Goal: Task Accomplishment & Management: Manage account settings

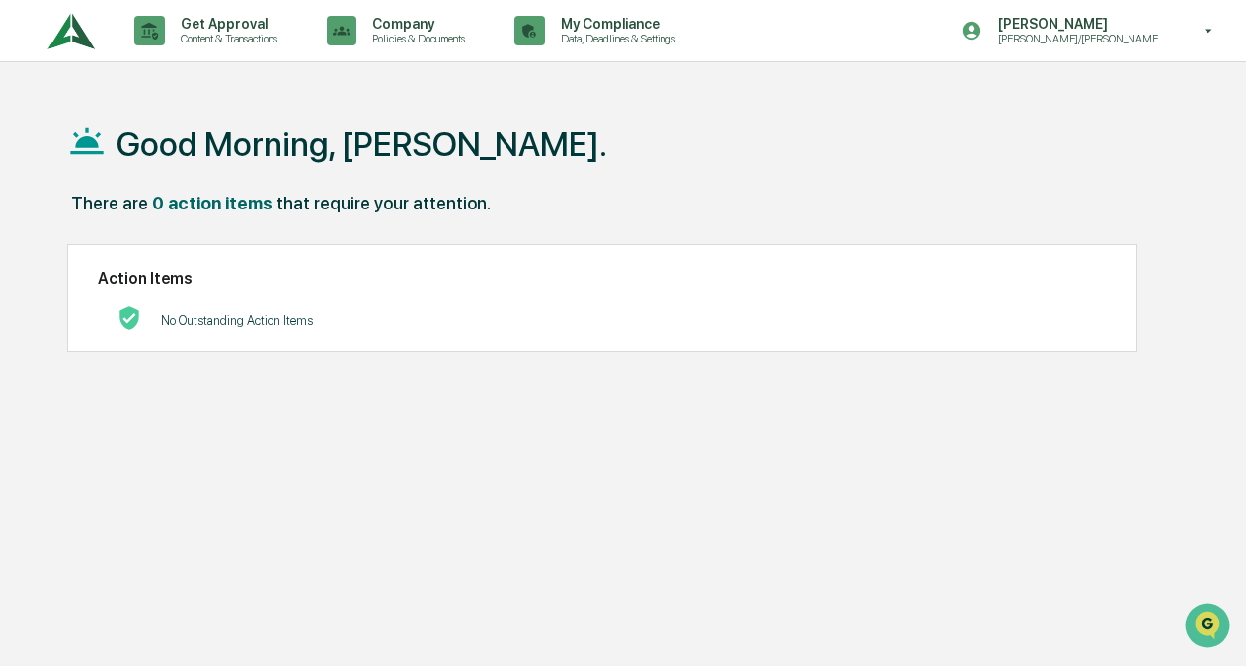
click at [61, 37] on img at bounding box center [70, 31] width 47 height 54
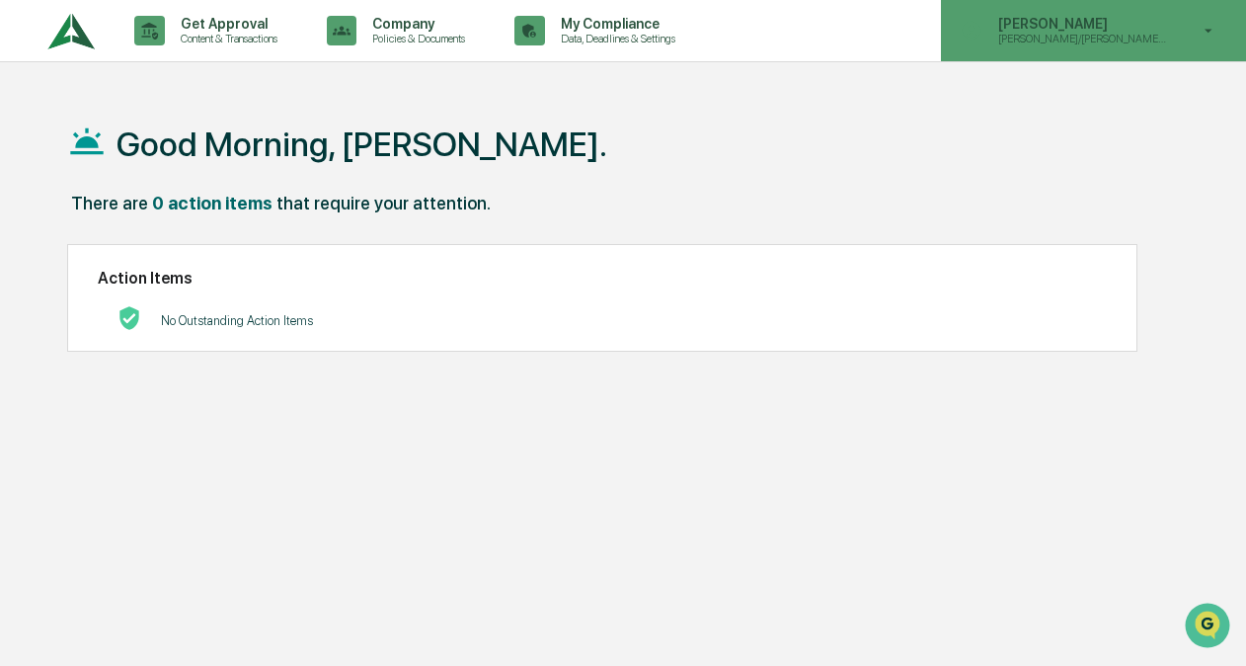
click at [1161, 34] on p "Brandon/Lauren Onboarding" at bounding box center [1080, 39] width 194 height 14
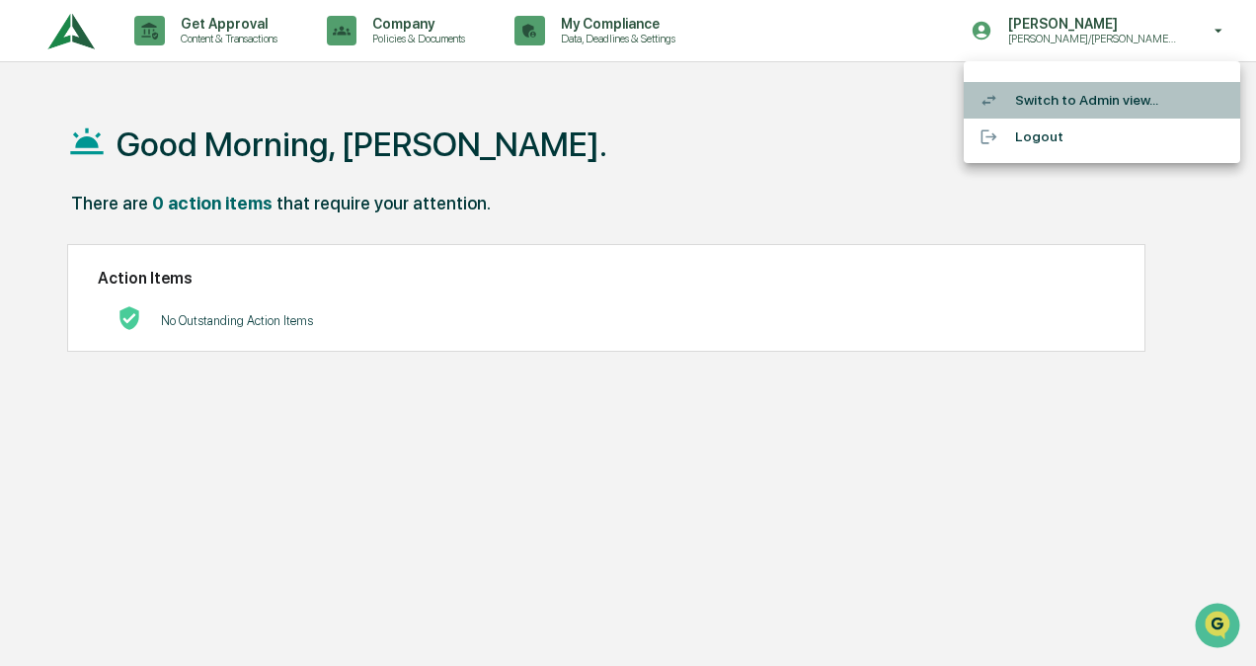
click at [1077, 101] on li "Switch to Admin view..." at bounding box center [1102, 100] width 277 height 37
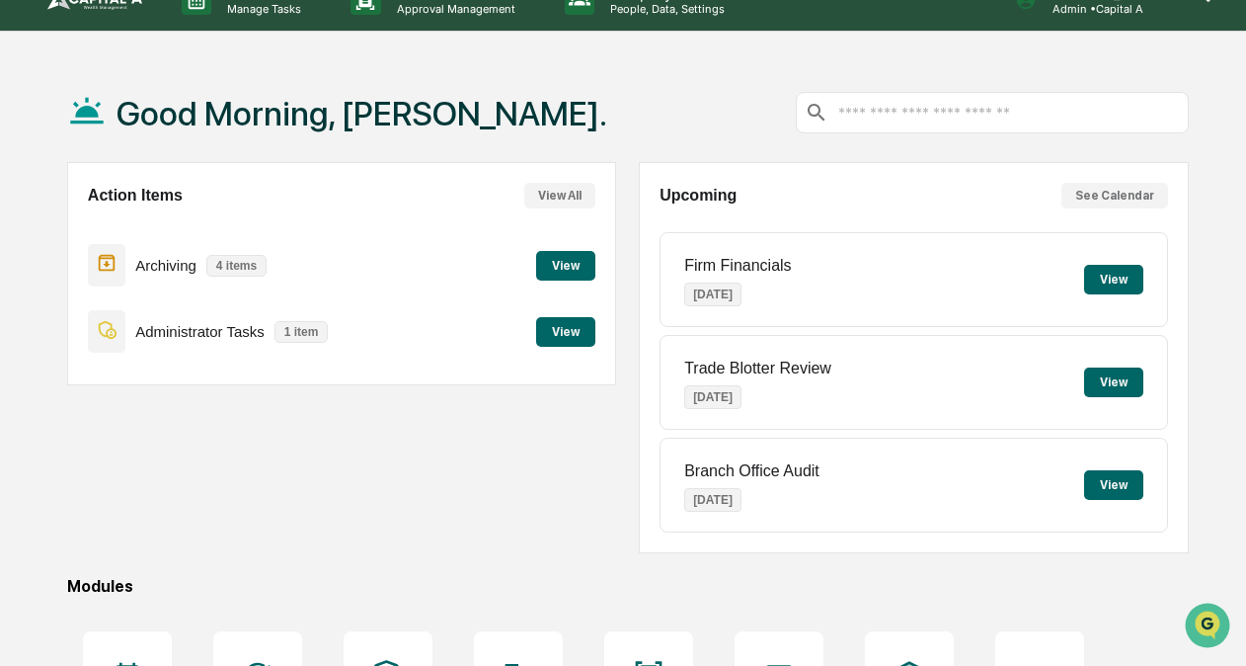
scroll to position [32, 0]
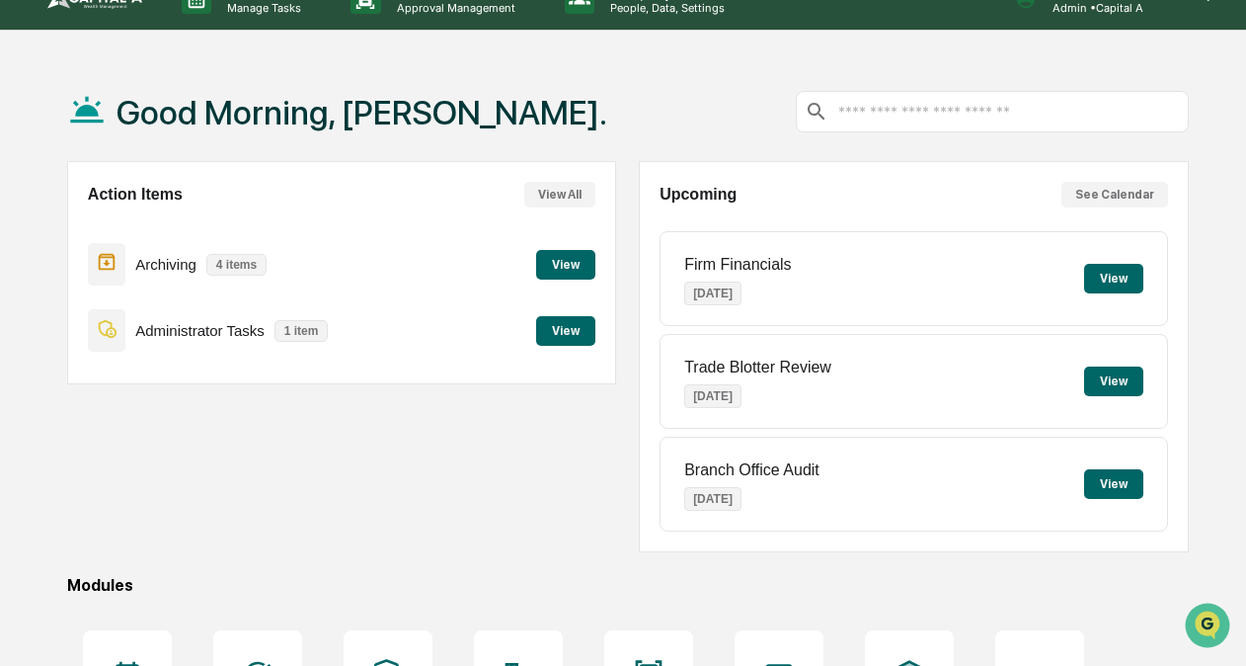
click at [553, 259] on button "View" at bounding box center [565, 265] width 59 height 30
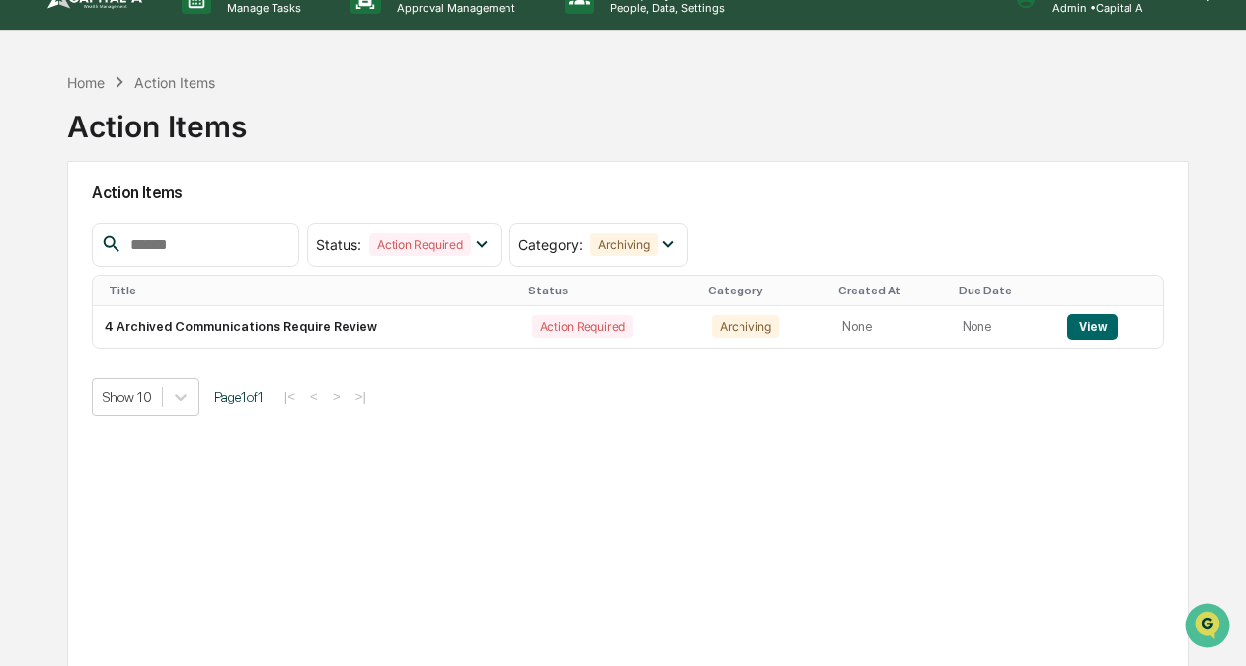
scroll to position [93, 0]
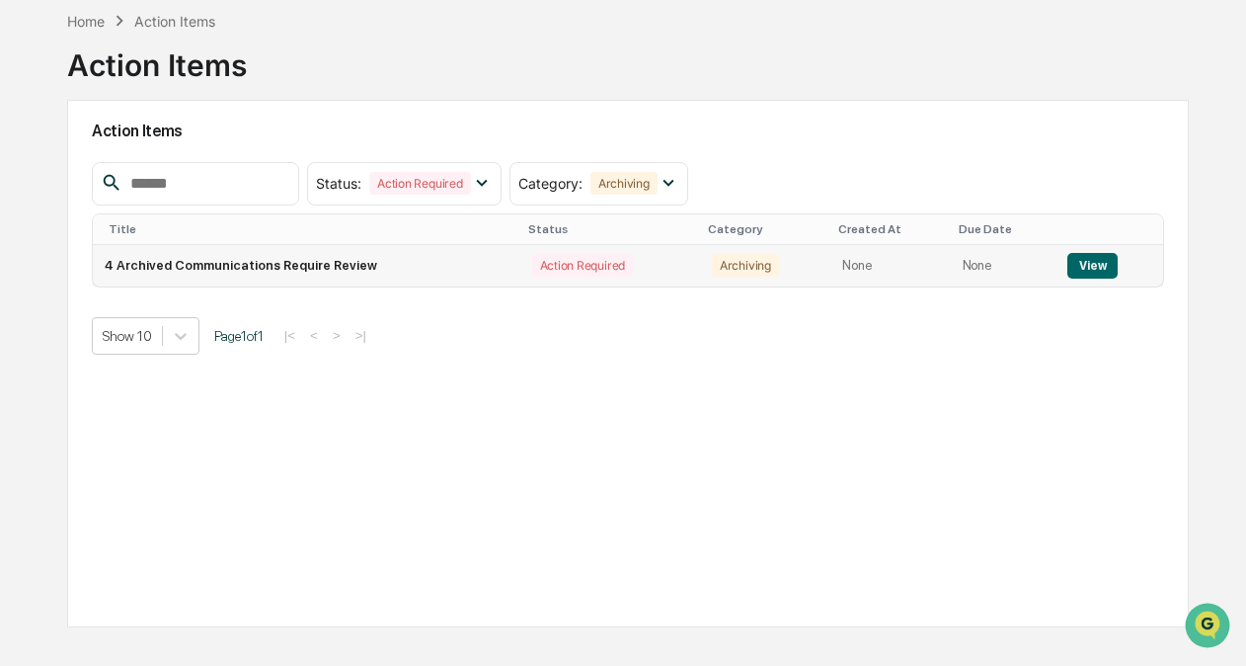
click at [317, 260] on td "4 Archived Communications Require Review" at bounding box center [307, 265] width 428 height 41
click at [1072, 261] on button "View" at bounding box center [1093, 266] width 50 height 26
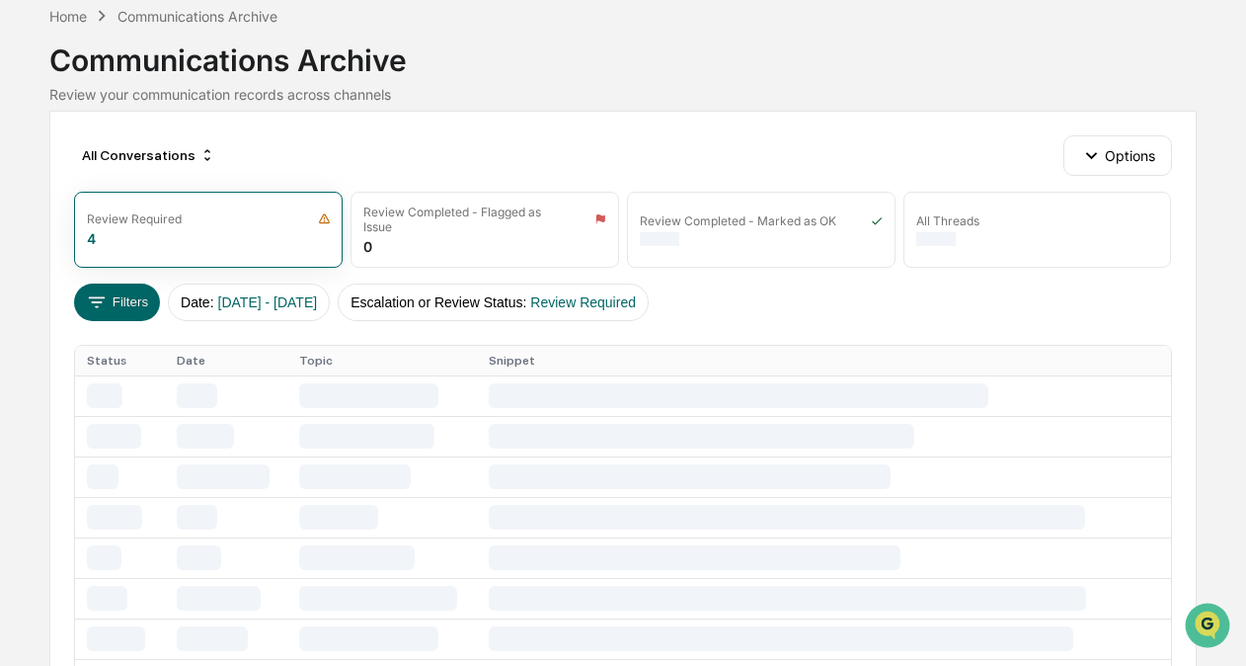
scroll to position [68, 0]
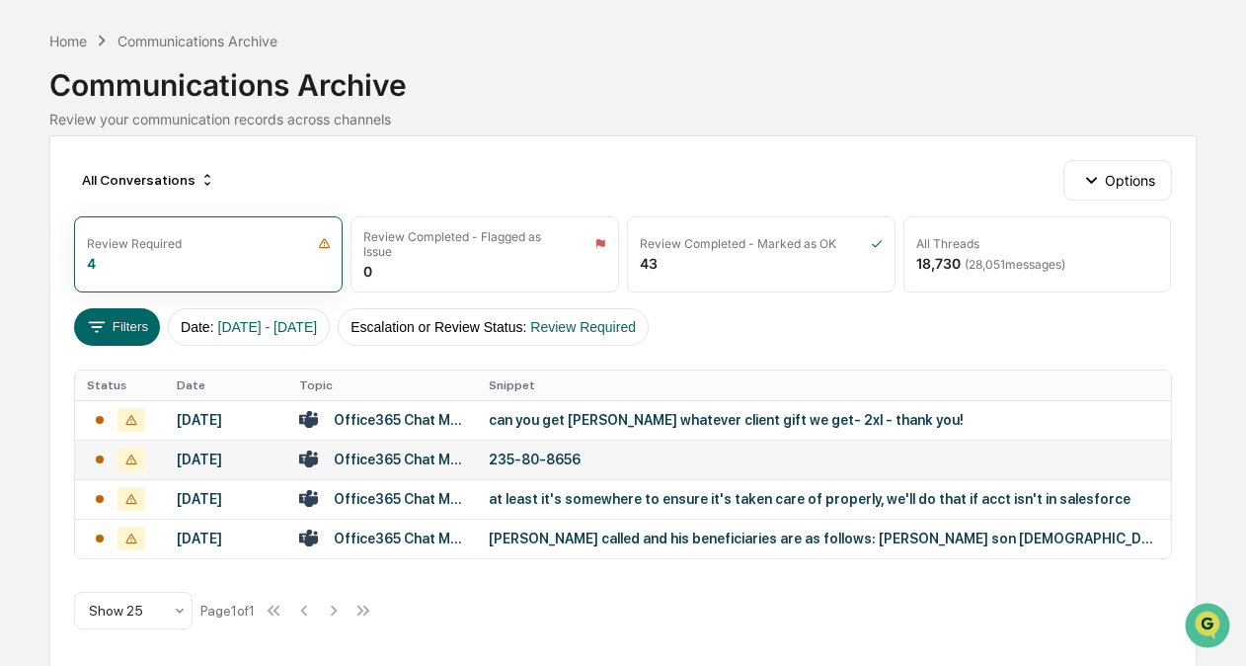
click at [530, 462] on div "235-80-8656" at bounding box center [824, 459] width 671 height 16
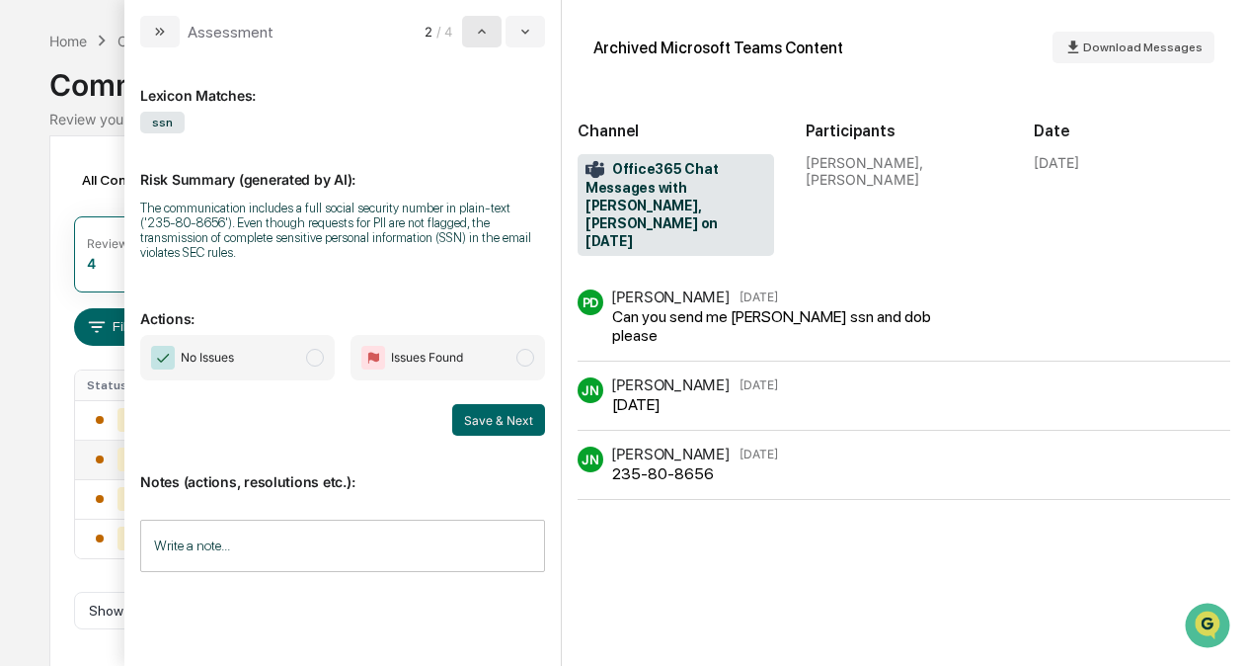
click at [487, 34] on icon "modal" at bounding box center [482, 32] width 16 height 16
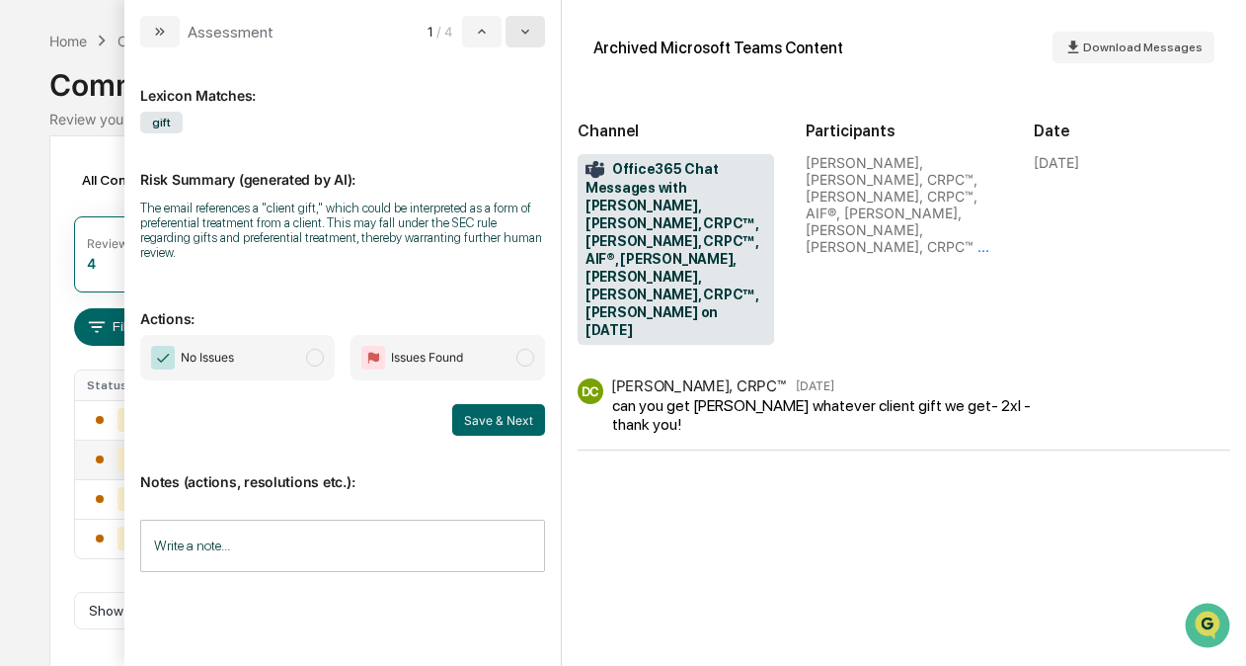
click at [540, 40] on button "modal" at bounding box center [526, 32] width 40 height 32
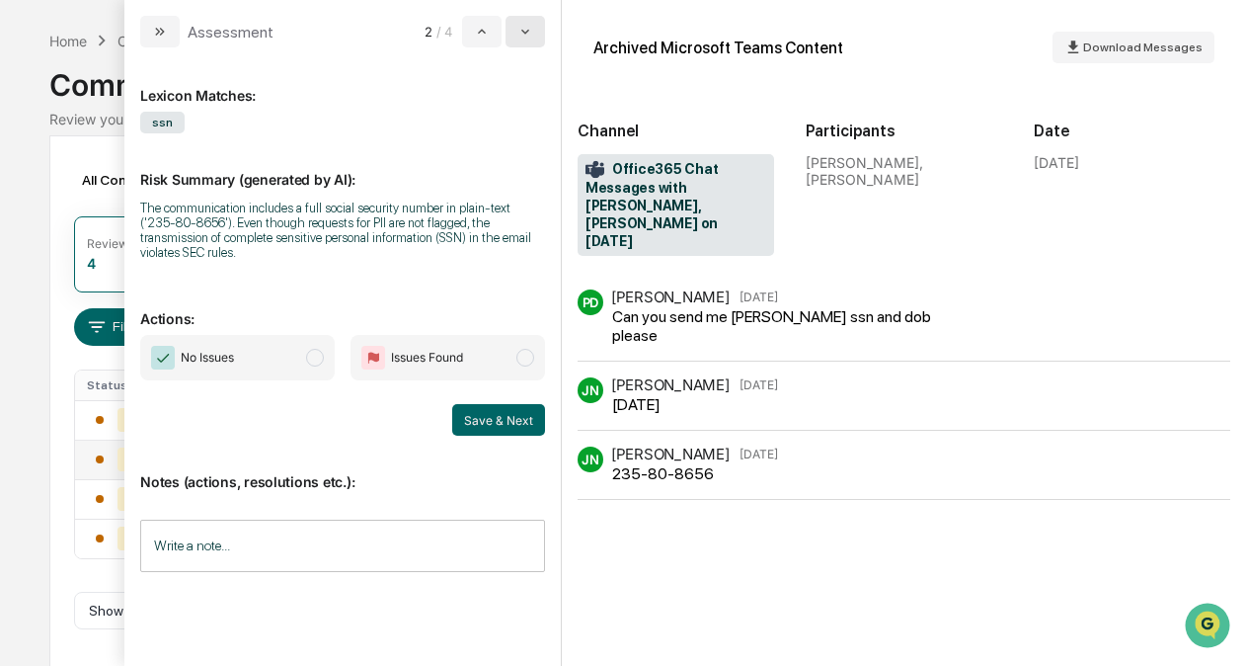
click at [540, 40] on button "modal" at bounding box center [526, 32] width 40 height 32
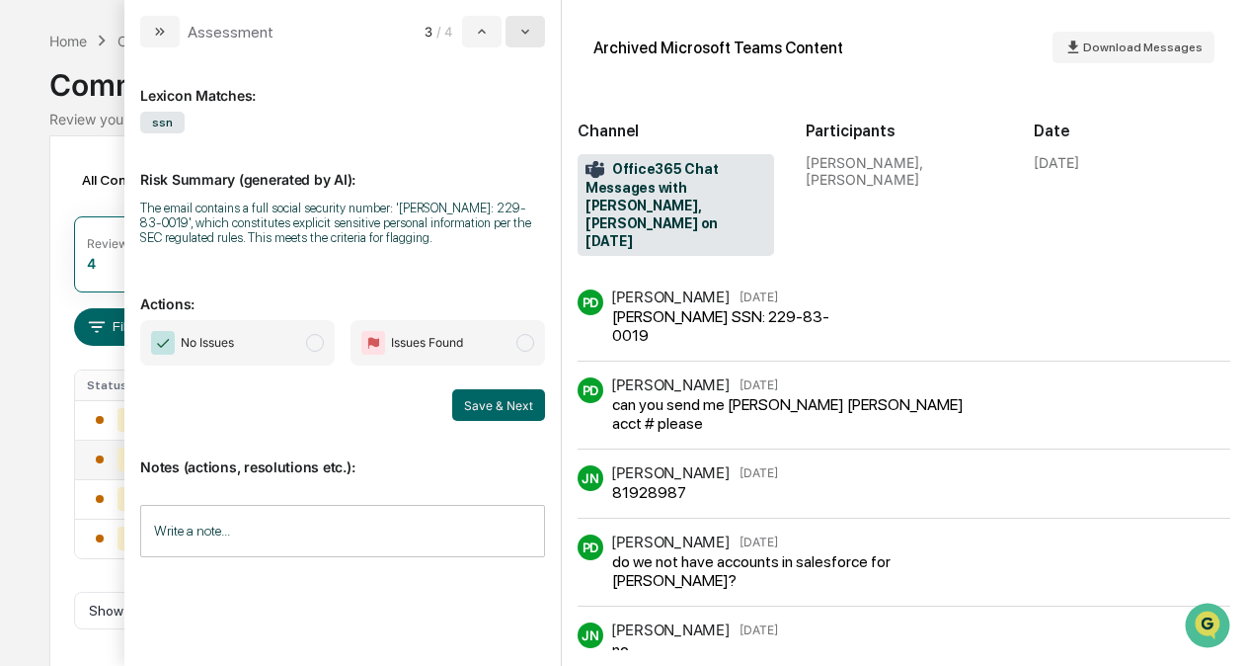
click at [540, 40] on button "modal" at bounding box center [526, 32] width 40 height 32
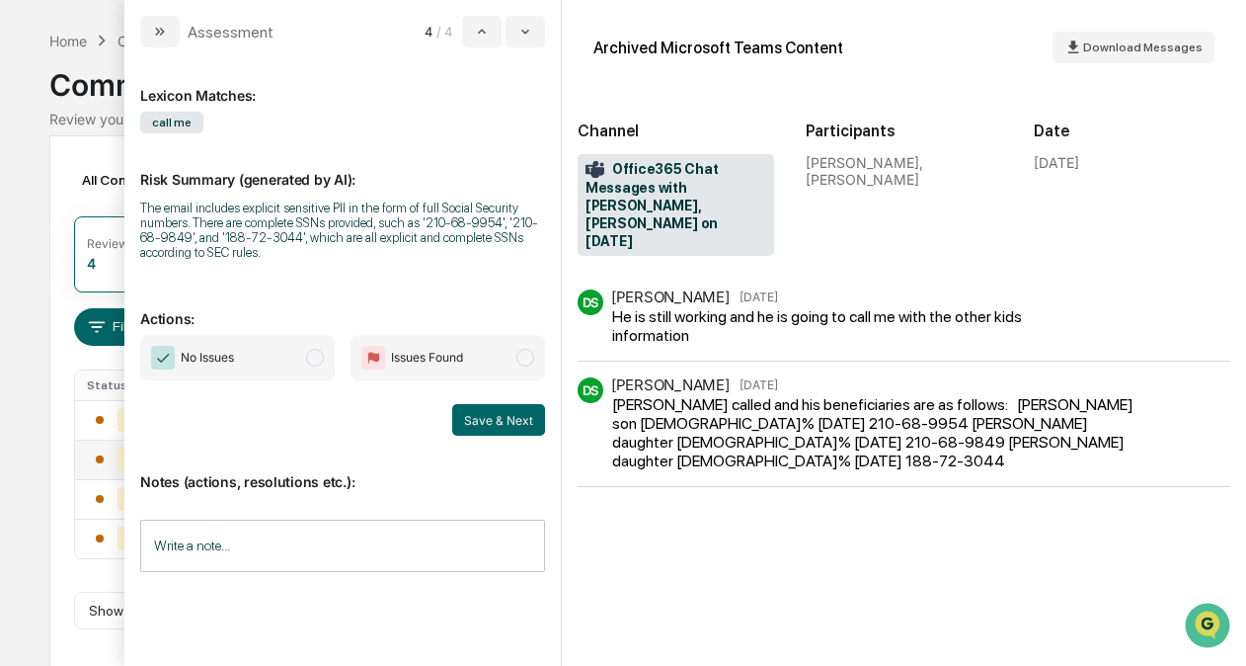
click at [32, 197] on div "Calendar Manage Tasks Reviews Approval Management Company People, Data, Setting…" at bounding box center [623, 301] width 1246 height 739
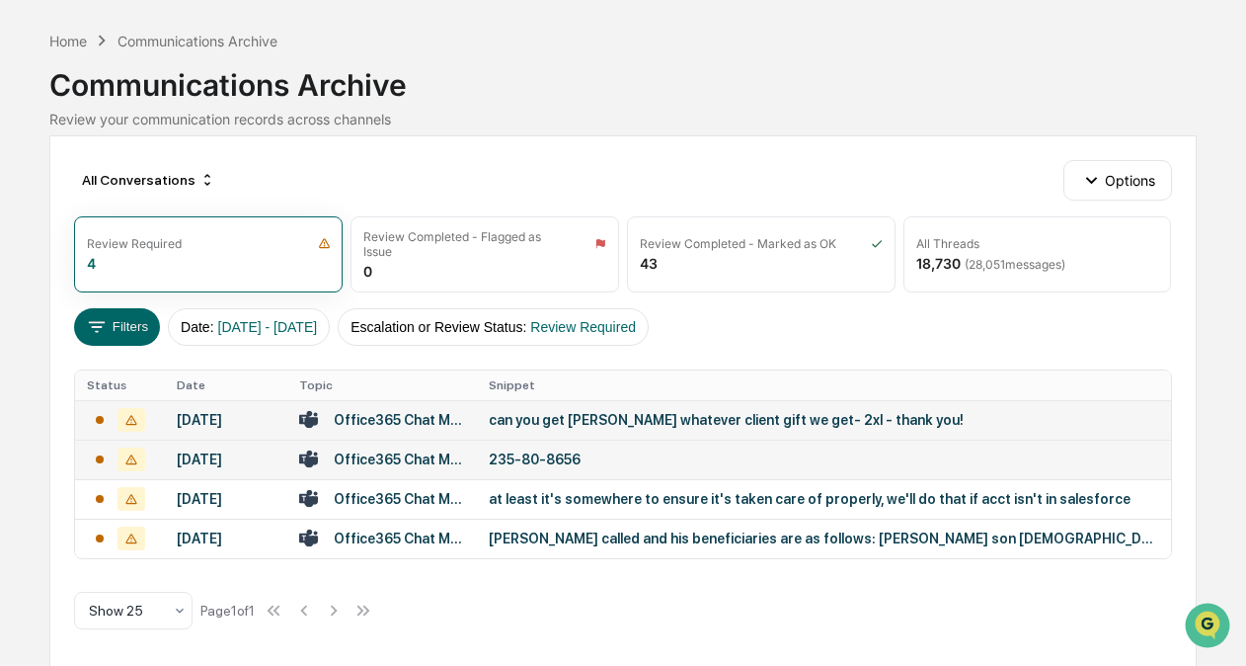
click at [749, 418] on div "can you get john latina whatever client gift we get- 2xl - thank you!" at bounding box center [824, 420] width 671 height 16
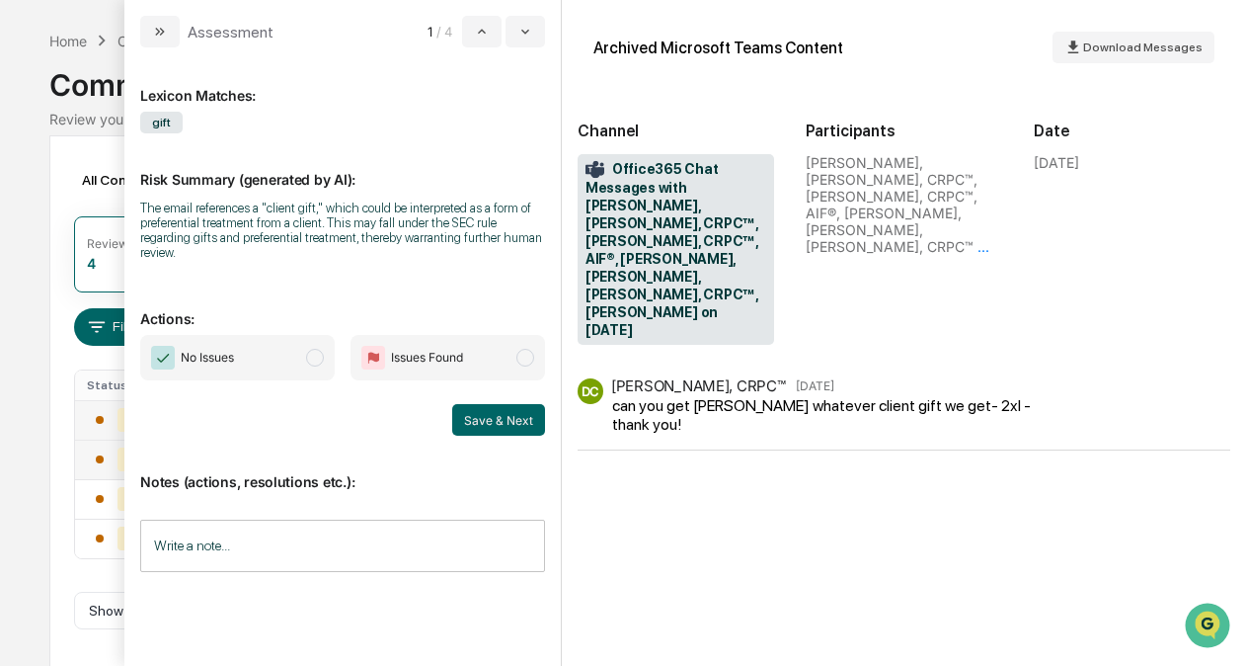
click at [312, 349] on span "modal" at bounding box center [315, 358] width 18 height 18
click at [523, 413] on button "Save & Next" at bounding box center [498, 420] width 93 height 32
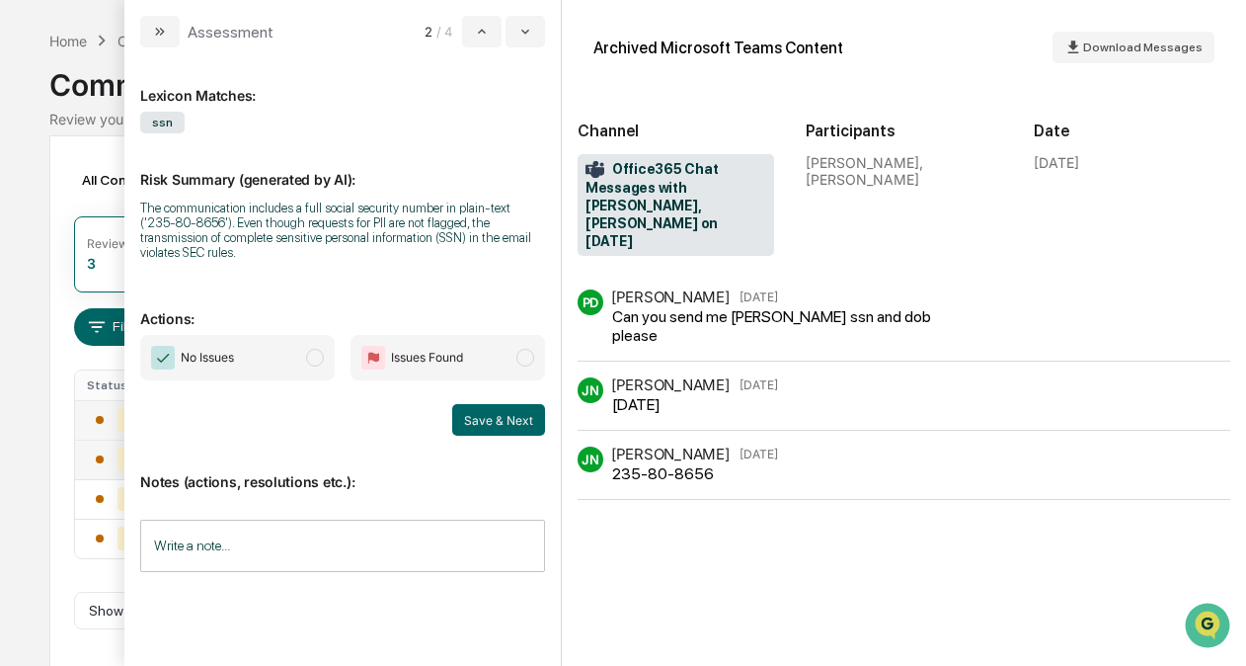
scroll to position [29, 0]
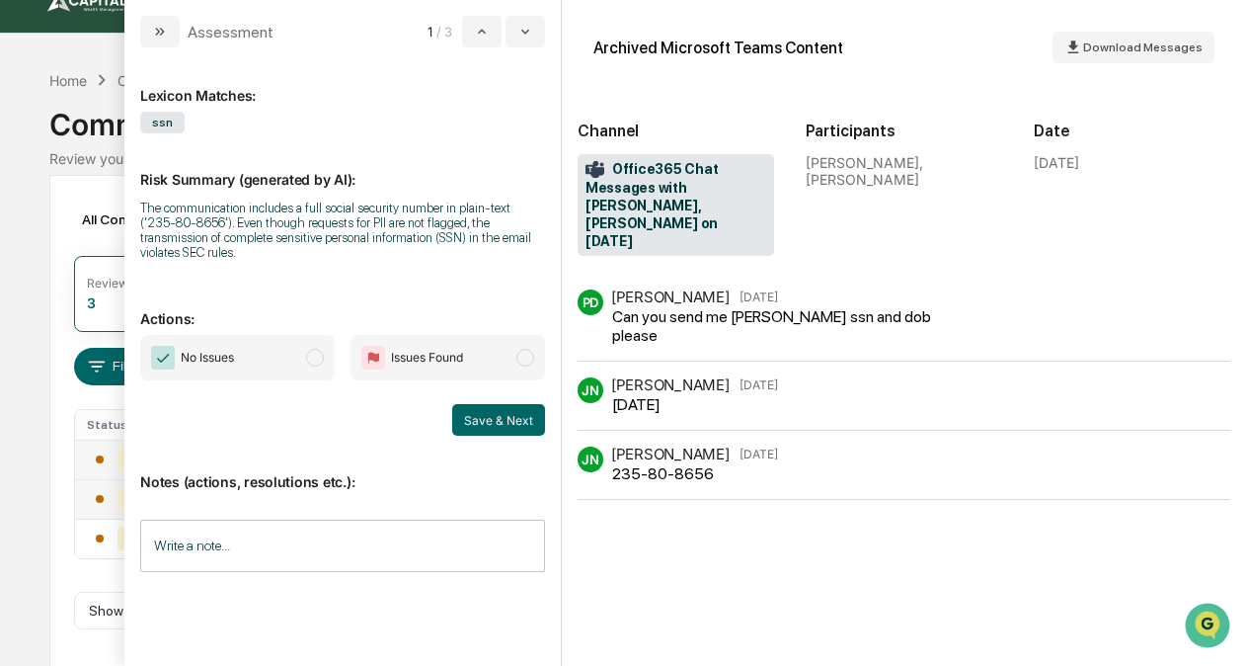
click at [311, 349] on span "modal" at bounding box center [315, 358] width 18 height 18
click at [294, 535] on input "Write a note..." at bounding box center [342, 546] width 405 height 52
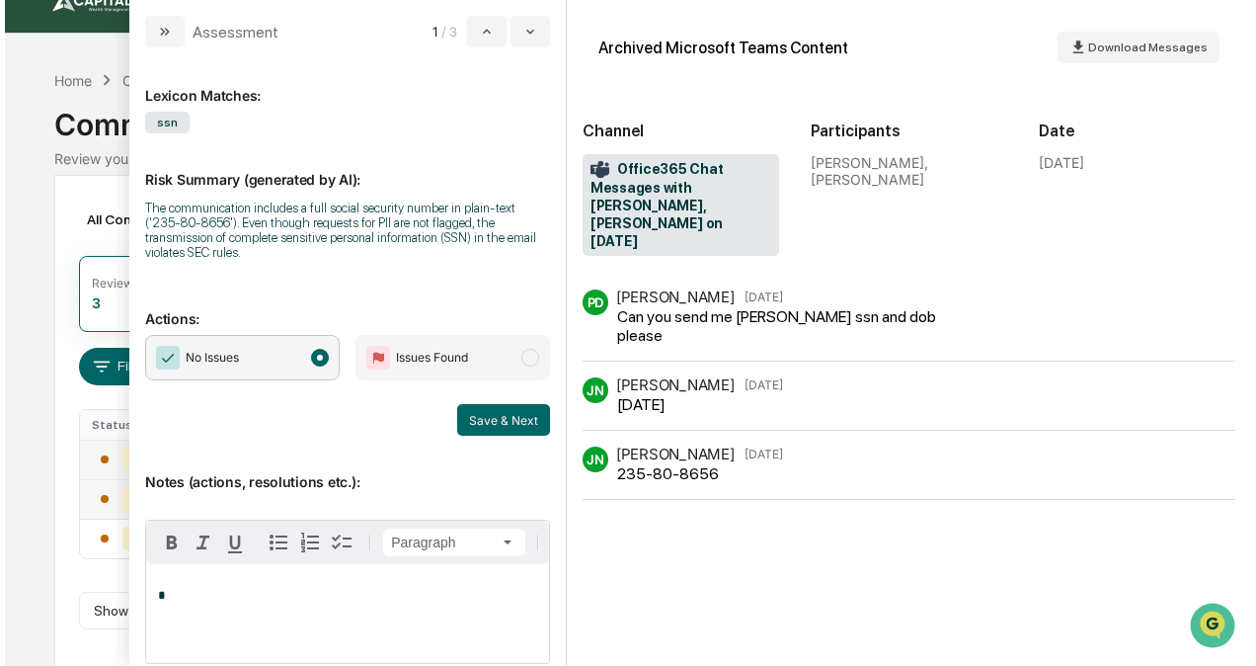
scroll to position [0, 0]
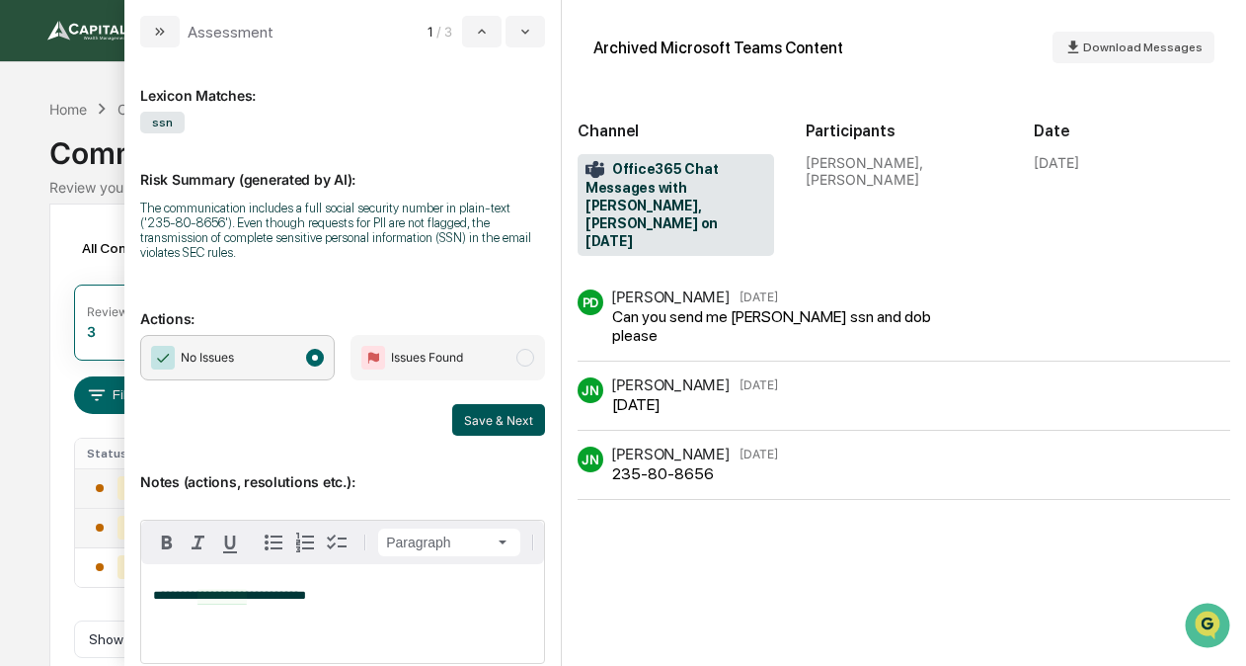
click at [493, 414] on button "Save & Next" at bounding box center [498, 420] width 93 height 32
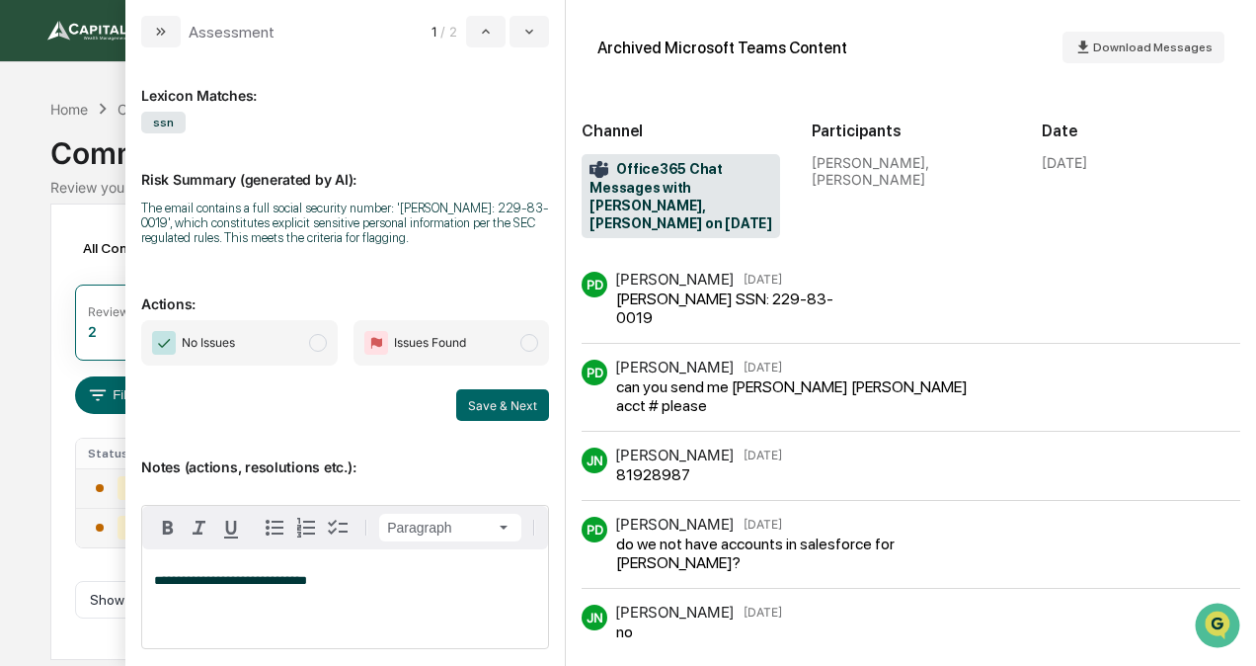
click at [308, 588] on p "**********" at bounding box center [345, 581] width 382 height 14
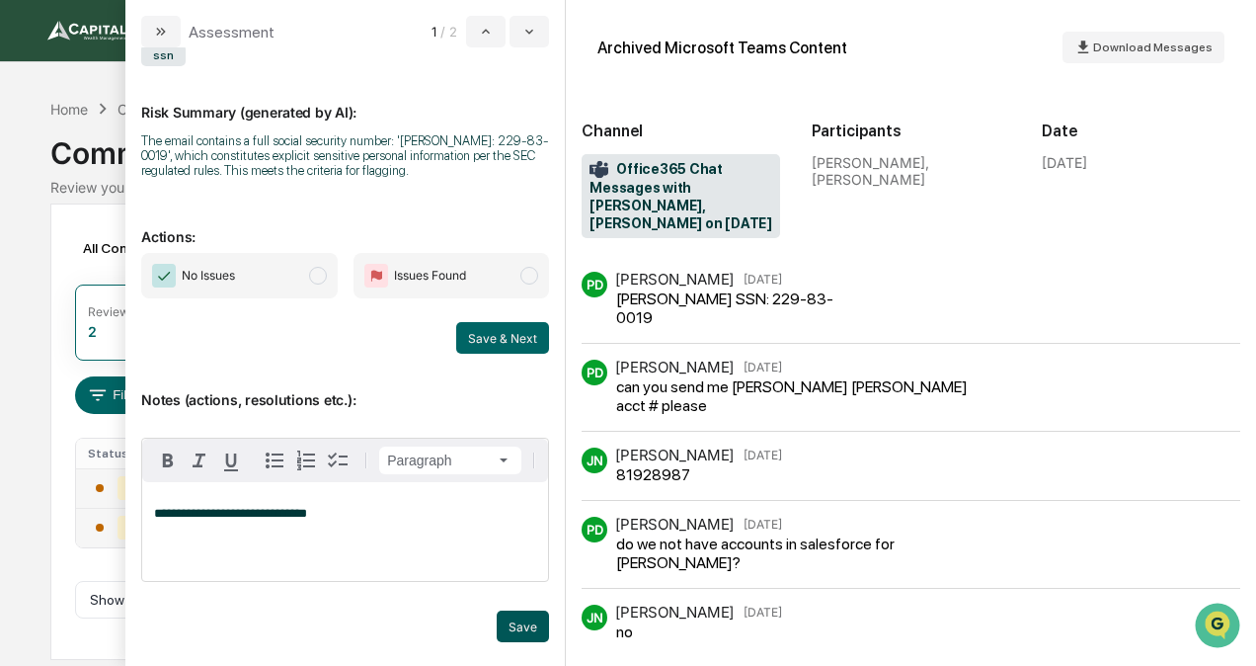
click at [510, 622] on button "Save" at bounding box center [523, 626] width 52 height 32
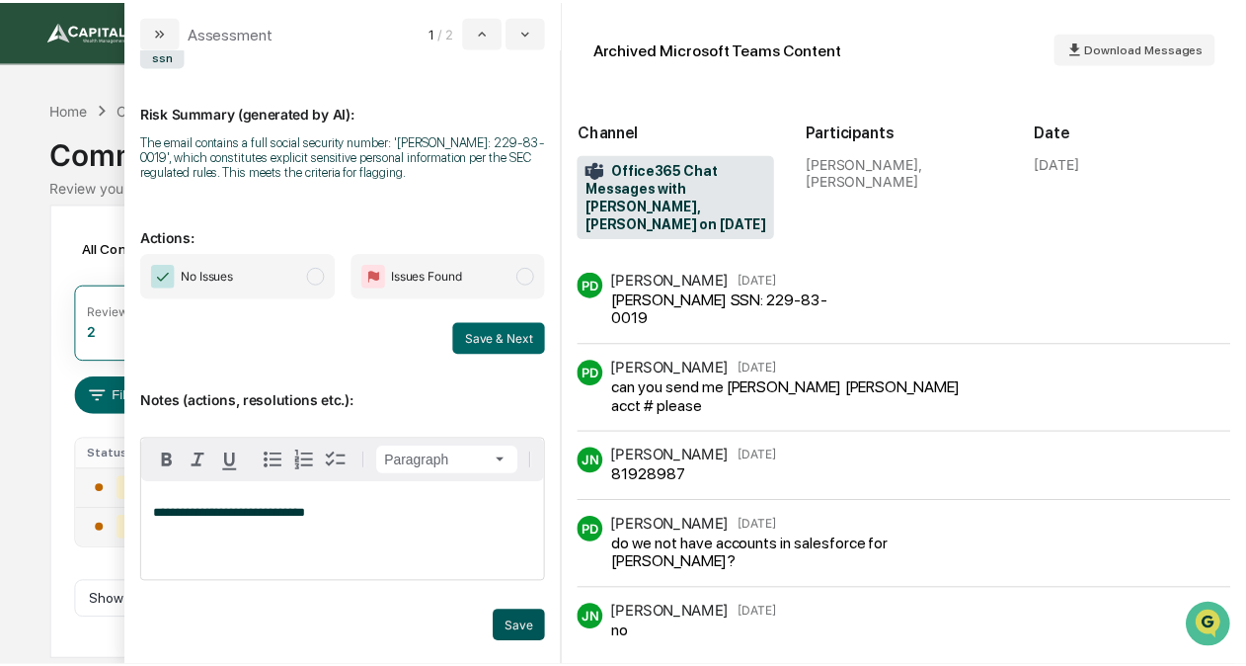
scroll to position [0, 0]
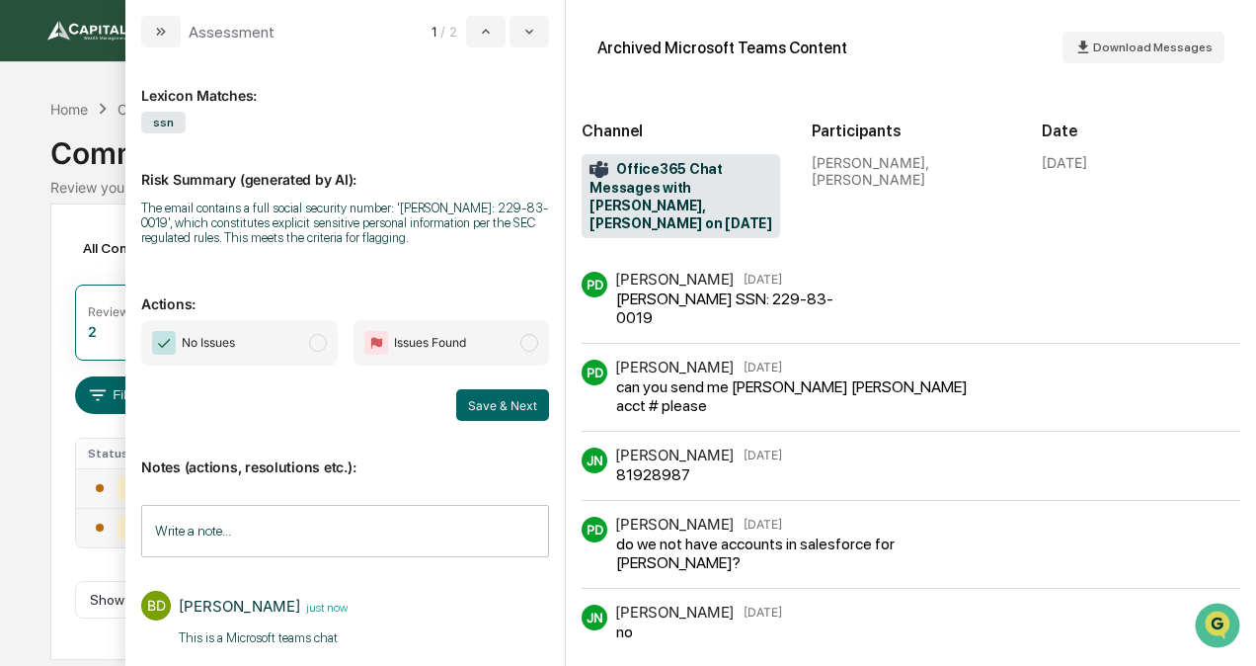
click at [283, 352] on span "No Issues" at bounding box center [239, 342] width 197 height 45
click at [485, 406] on button "Save & Next" at bounding box center [502, 405] width 93 height 32
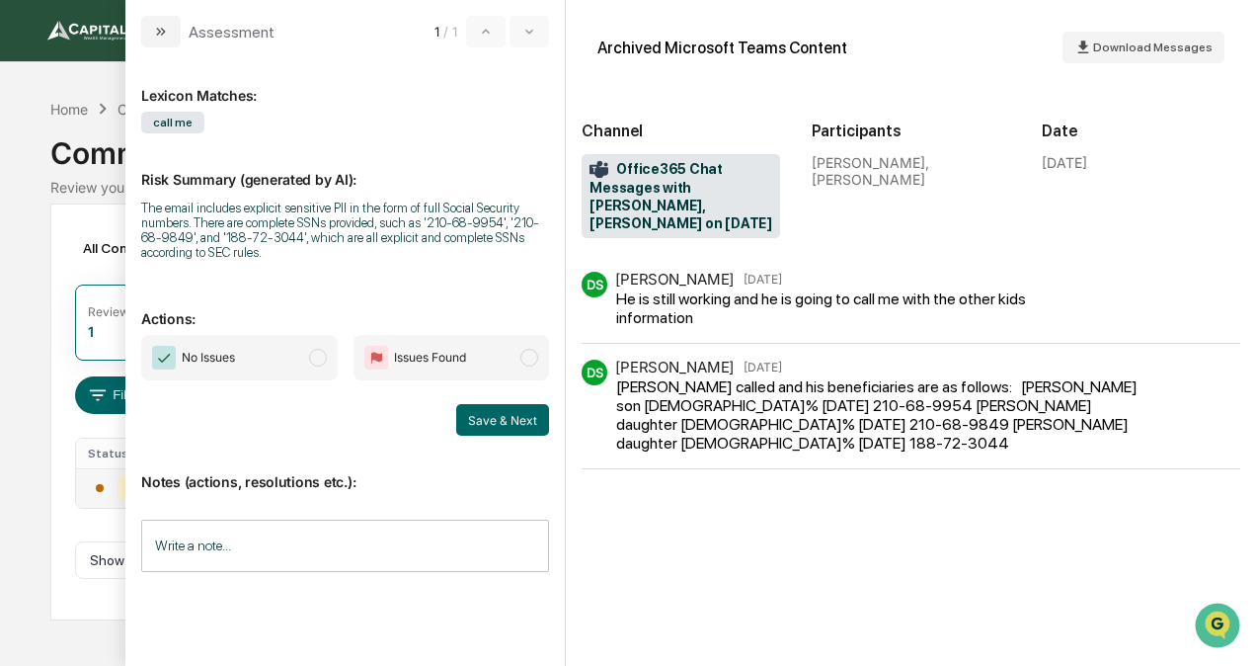
click at [287, 549] on input "Write a note..." at bounding box center [345, 546] width 408 height 52
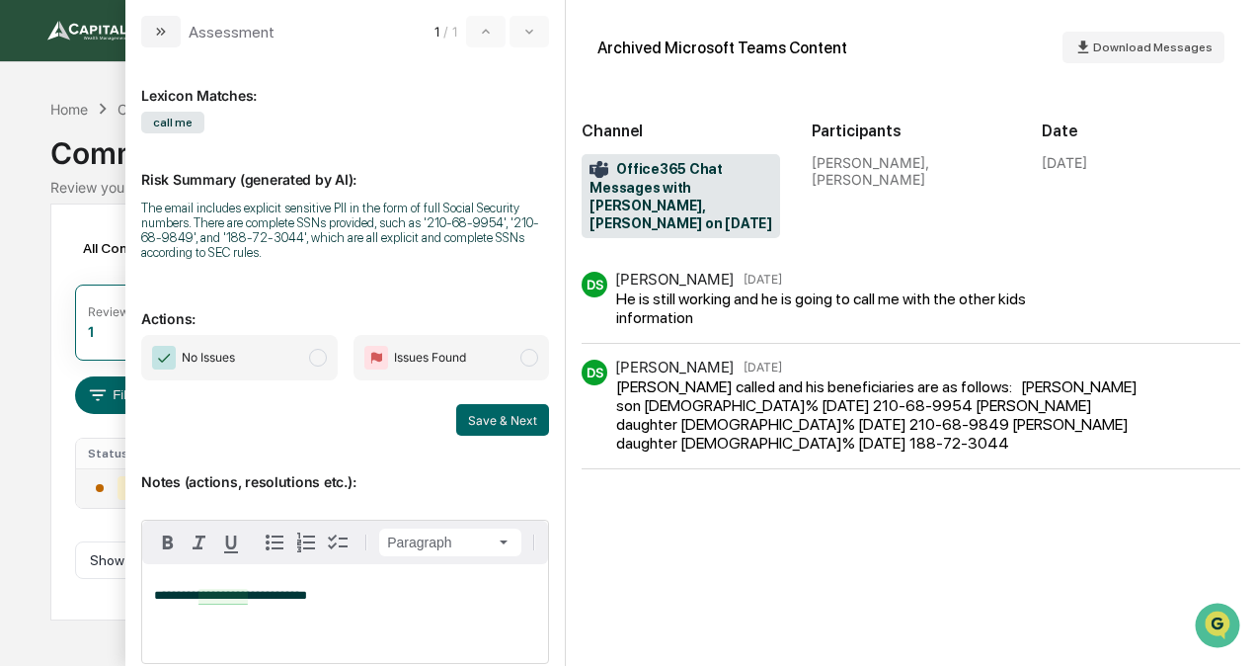
click at [286, 375] on span "No Issues" at bounding box center [239, 357] width 197 height 45
click at [488, 427] on button "Save & Next" at bounding box center [502, 420] width 93 height 32
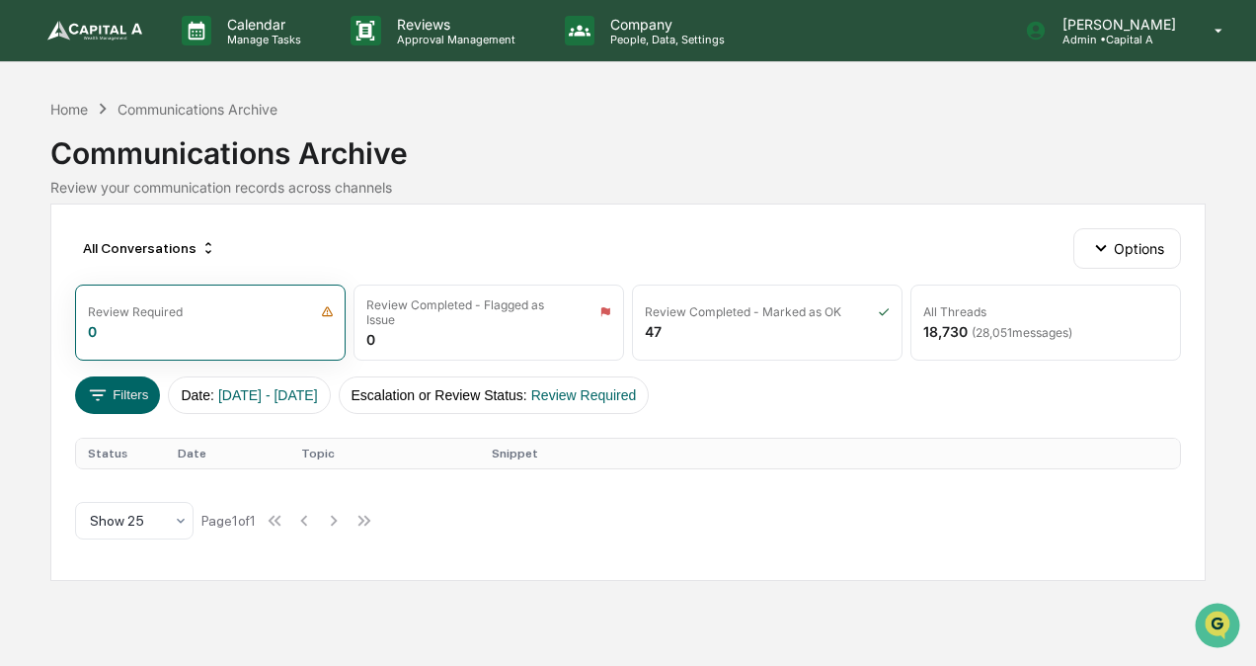
click at [99, 33] on img at bounding box center [94, 31] width 95 height 20
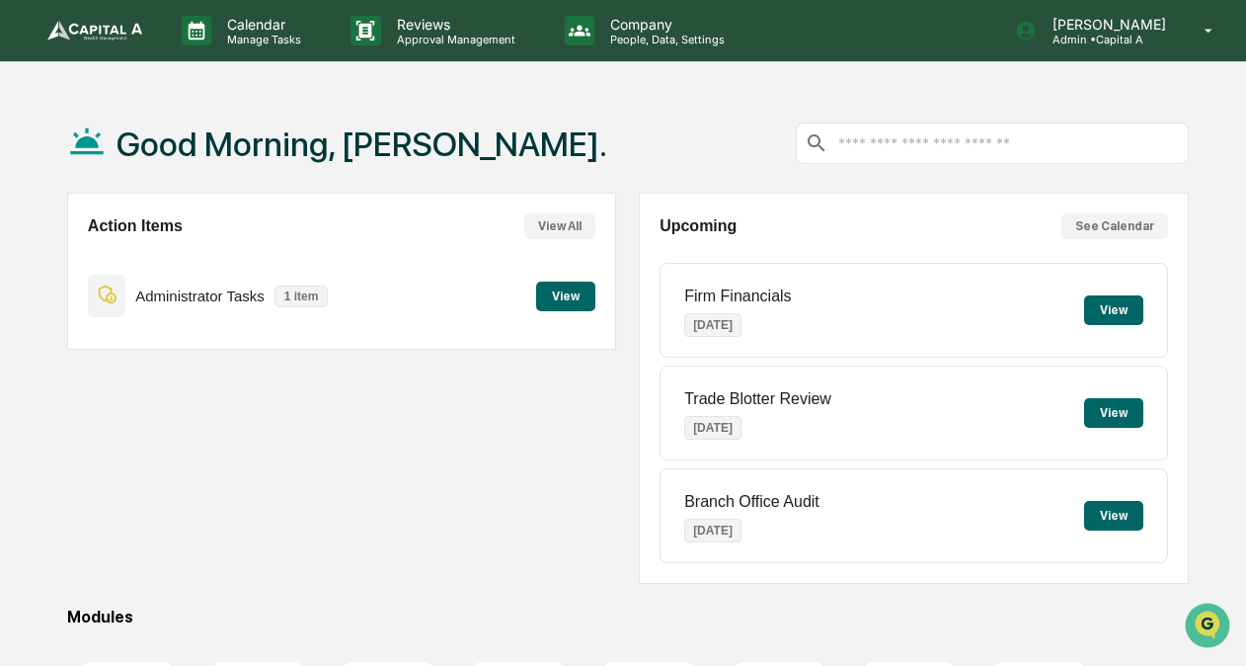
click at [557, 295] on button "View" at bounding box center [565, 296] width 59 height 30
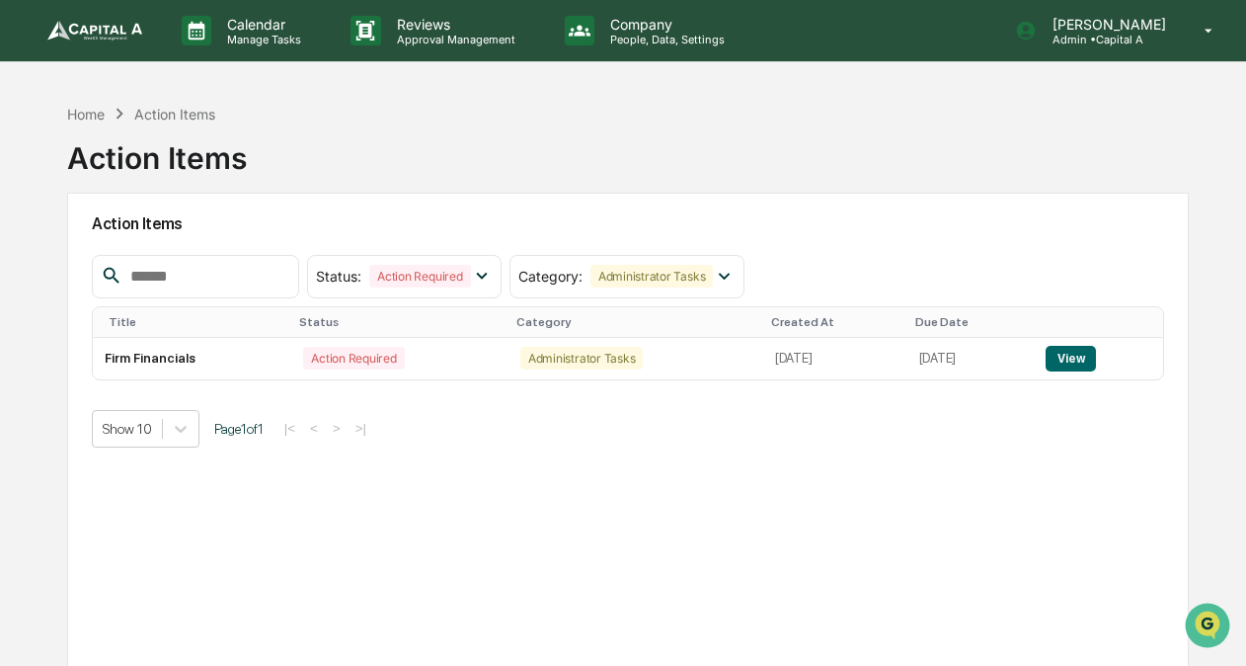
scroll to position [93, 0]
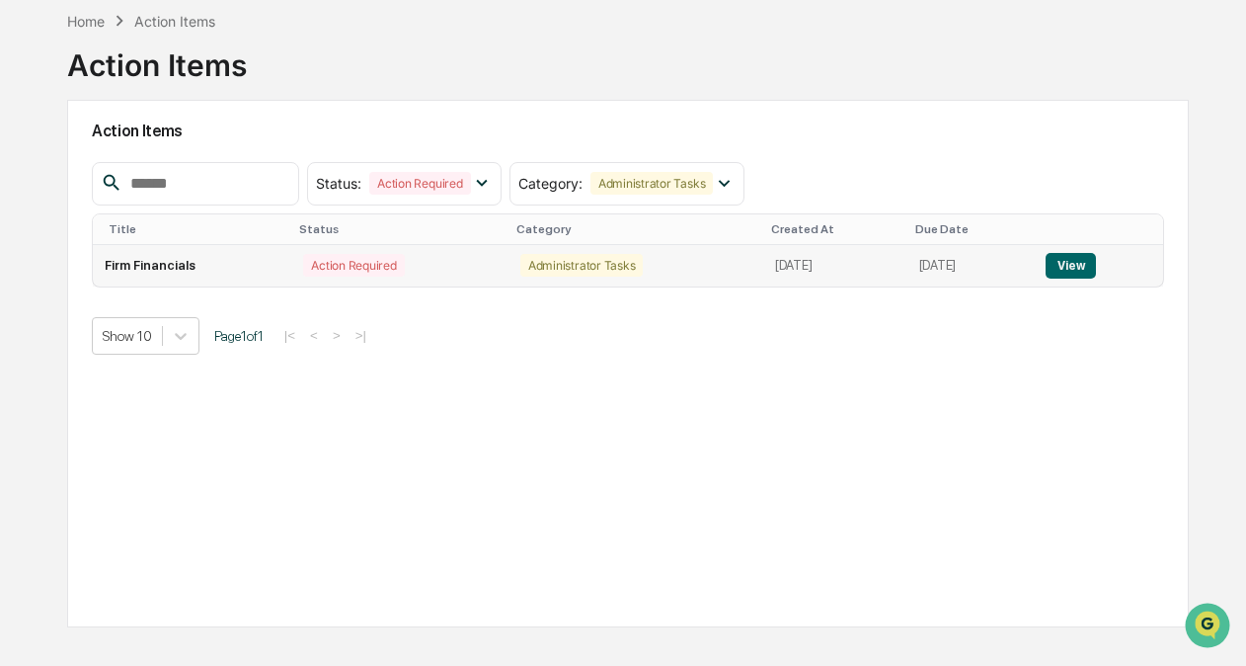
click at [224, 261] on td "Firm Financials" at bounding box center [193, 265] width 200 height 41
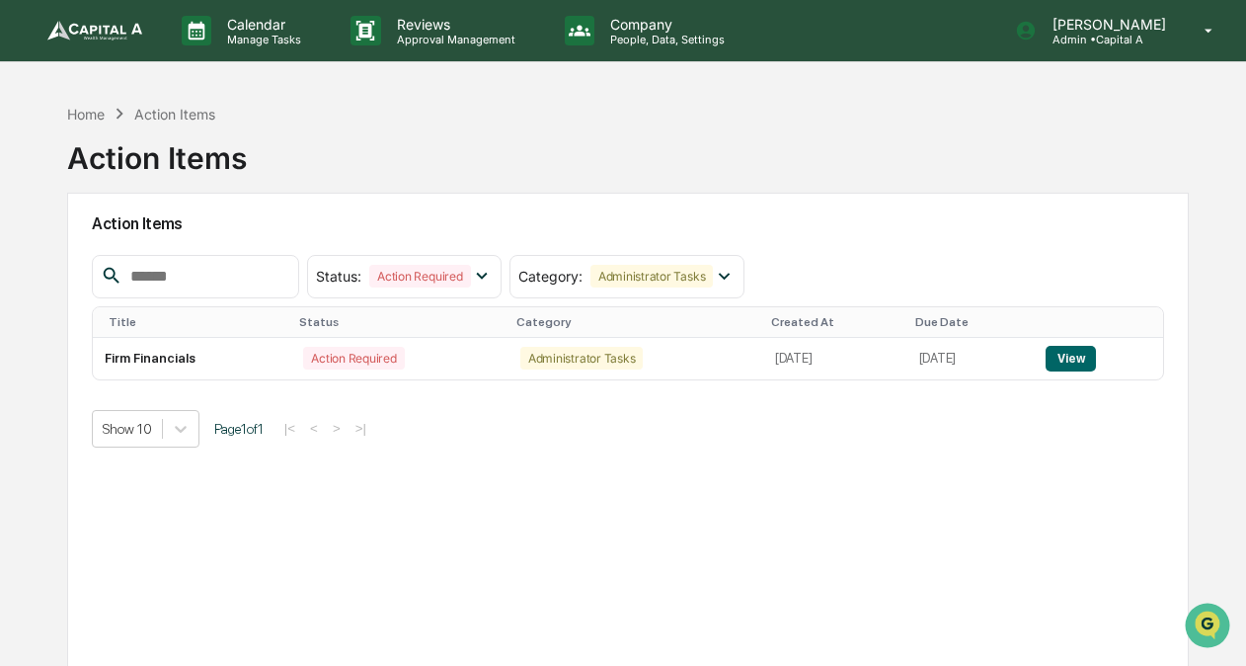
click at [107, 28] on img at bounding box center [94, 31] width 95 height 20
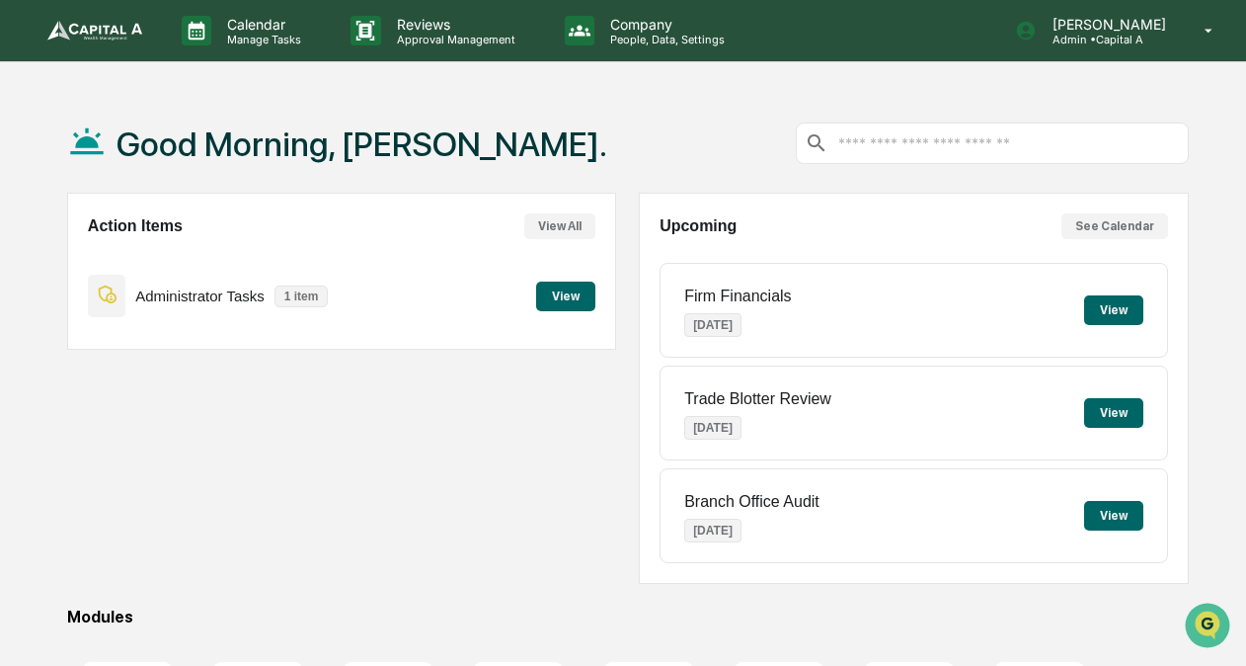
click at [353, 476] on div "Action Items View All Administrator Tasks 1 item View" at bounding box center [342, 388] width 550 height 391
click at [781, 149] on div "Good Morning, [PERSON_NAME]." at bounding box center [628, 143] width 1122 height 99
click at [1094, 304] on button "View" at bounding box center [1113, 310] width 59 height 30
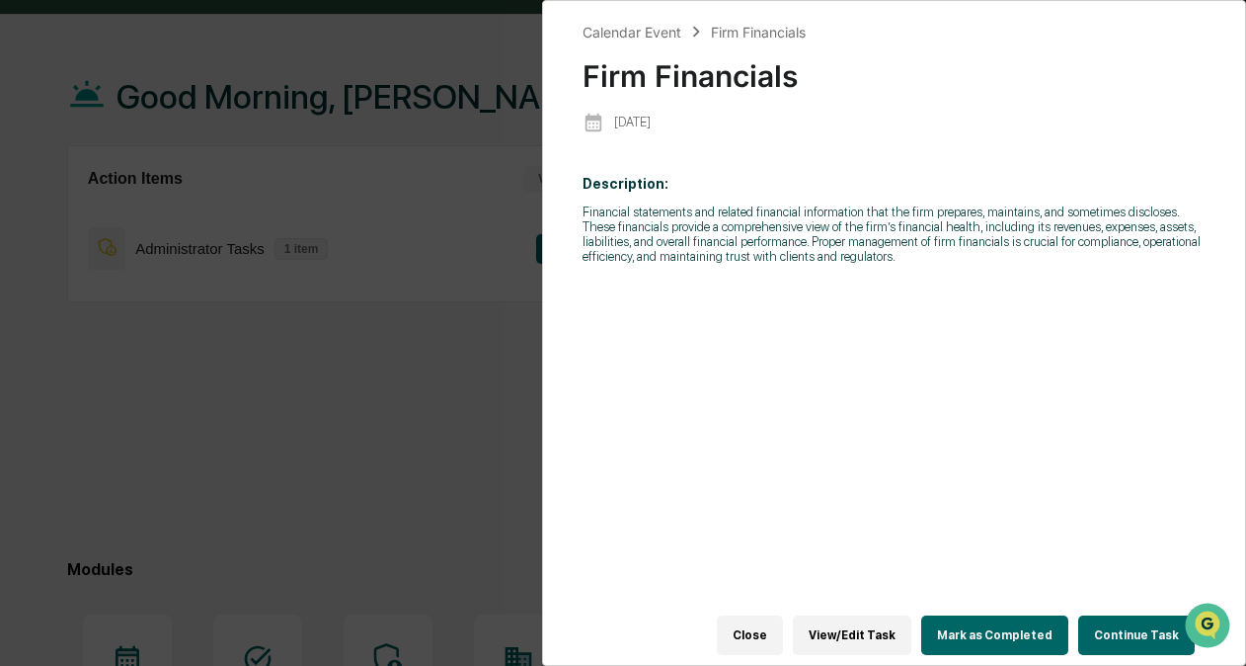
scroll to position [57, 0]
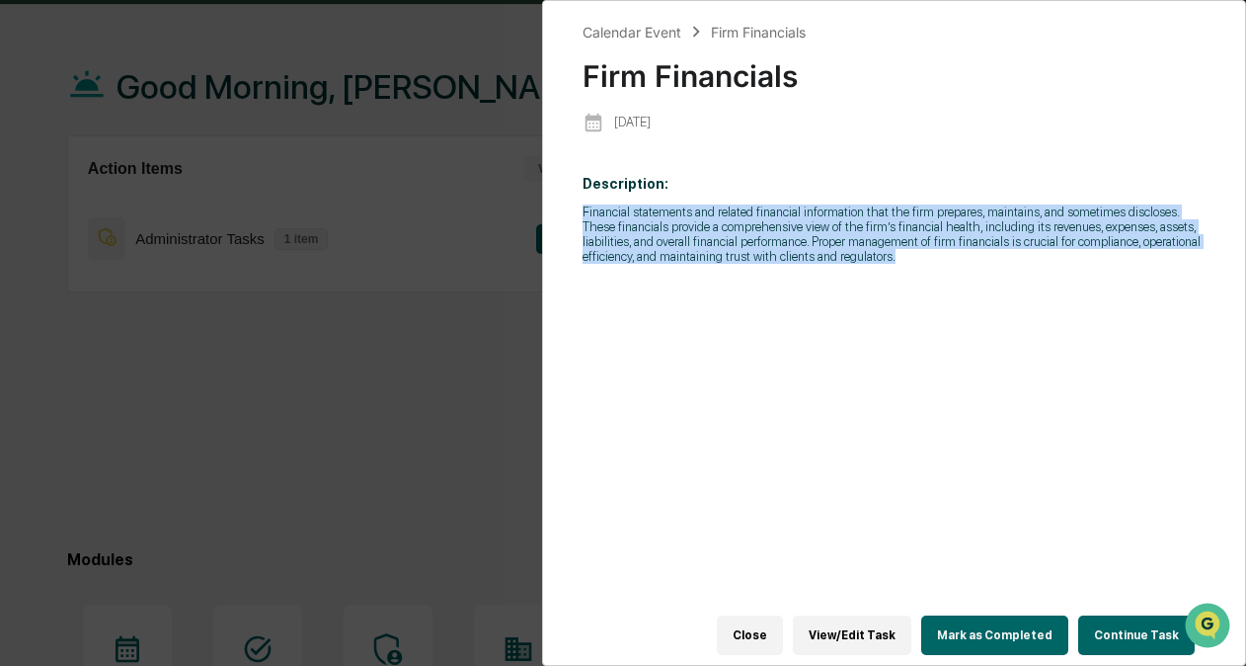
drag, startPoint x: 890, startPoint y: 265, endPoint x: 581, endPoint y: 202, distance: 315.3
click at [581, 202] on div "Calendar Event Firm Financials Firm Financials 2025-08-13 Description: Financia…" at bounding box center [894, 333] width 704 height 666
copy p "Financial statements and related financial information that the firm prepares, …"
click at [1000, 314] on div "Description: Financial statements and related financial information that the fi…" at bounding box center [894, 398] width 623 height 473
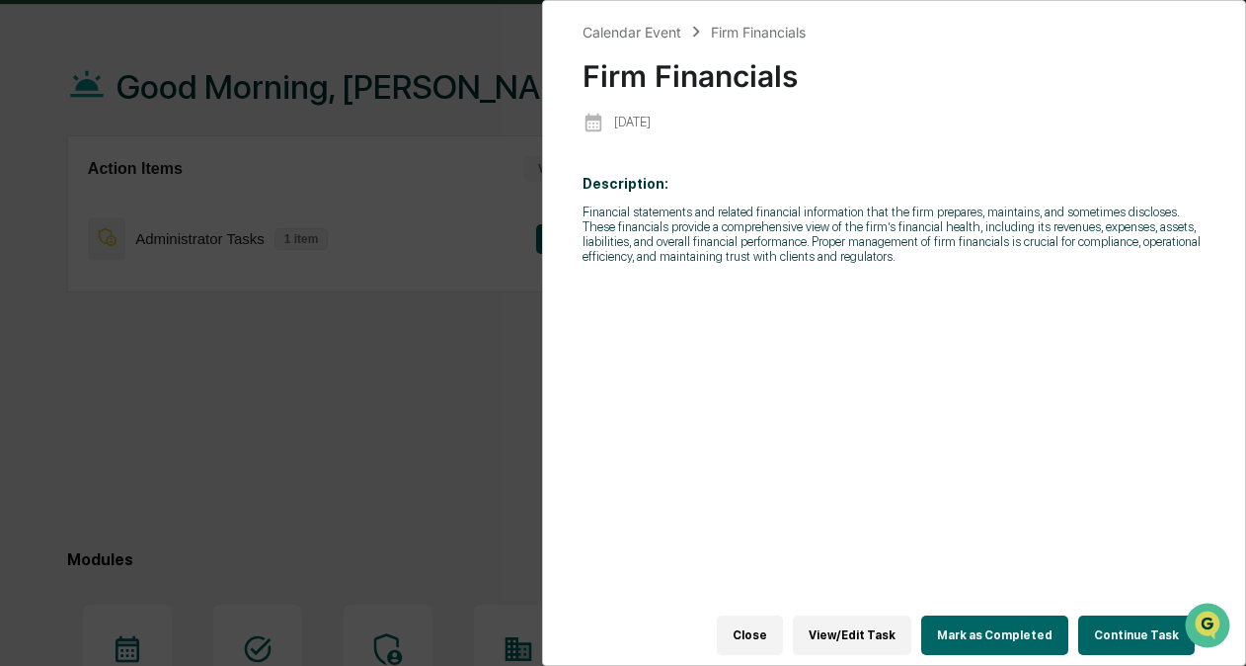
click at [770, 630] on button "Close" at bounding box center [750, 635] width 66 height 40
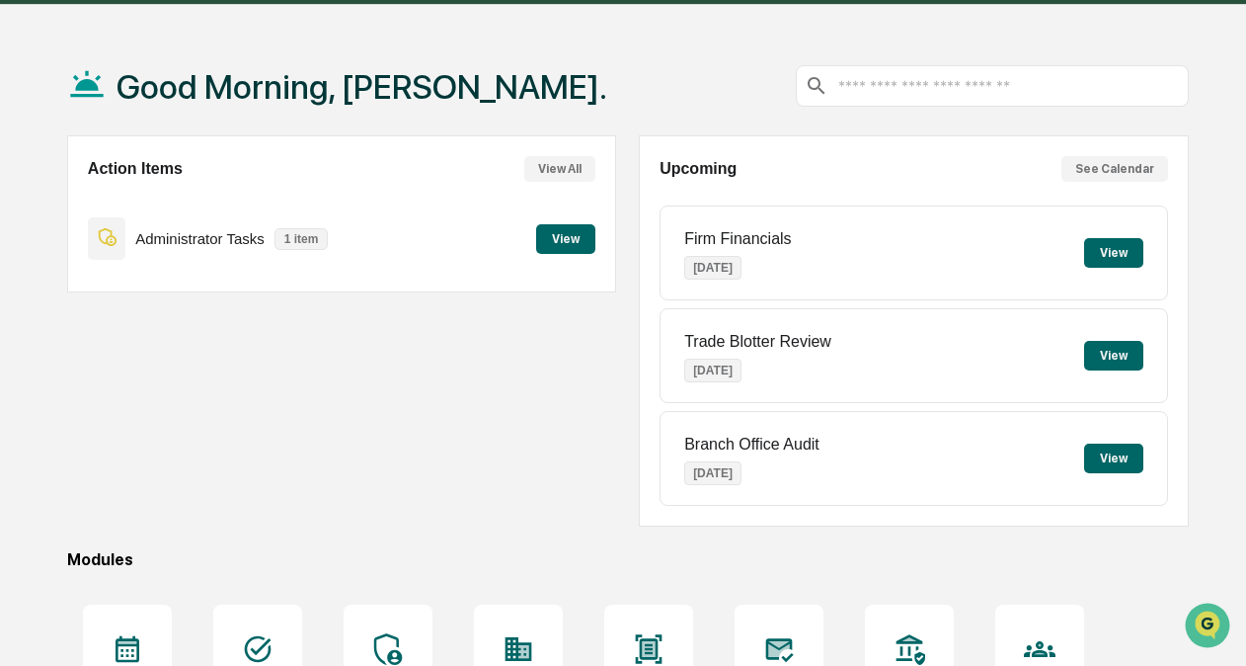
click at [514, 399] on div "Action Items View All Administrator Tasks 1 item View" at bounding box center [342, 330] width 550 height 391
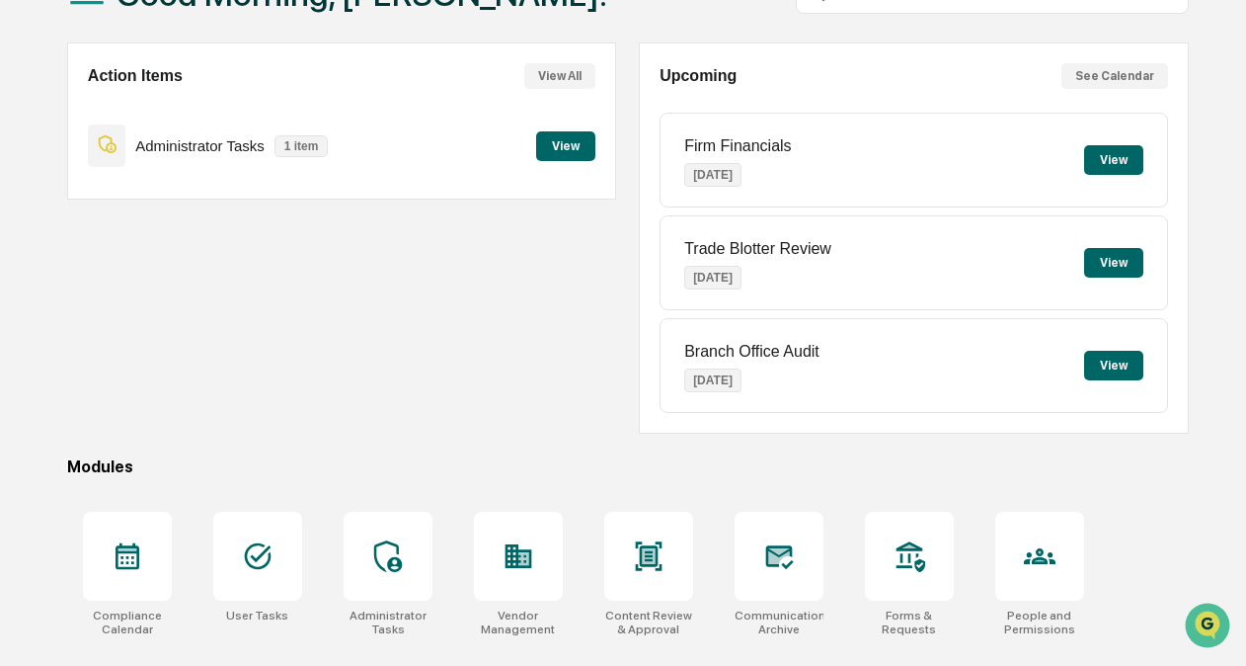
scroll to position [321, 0]
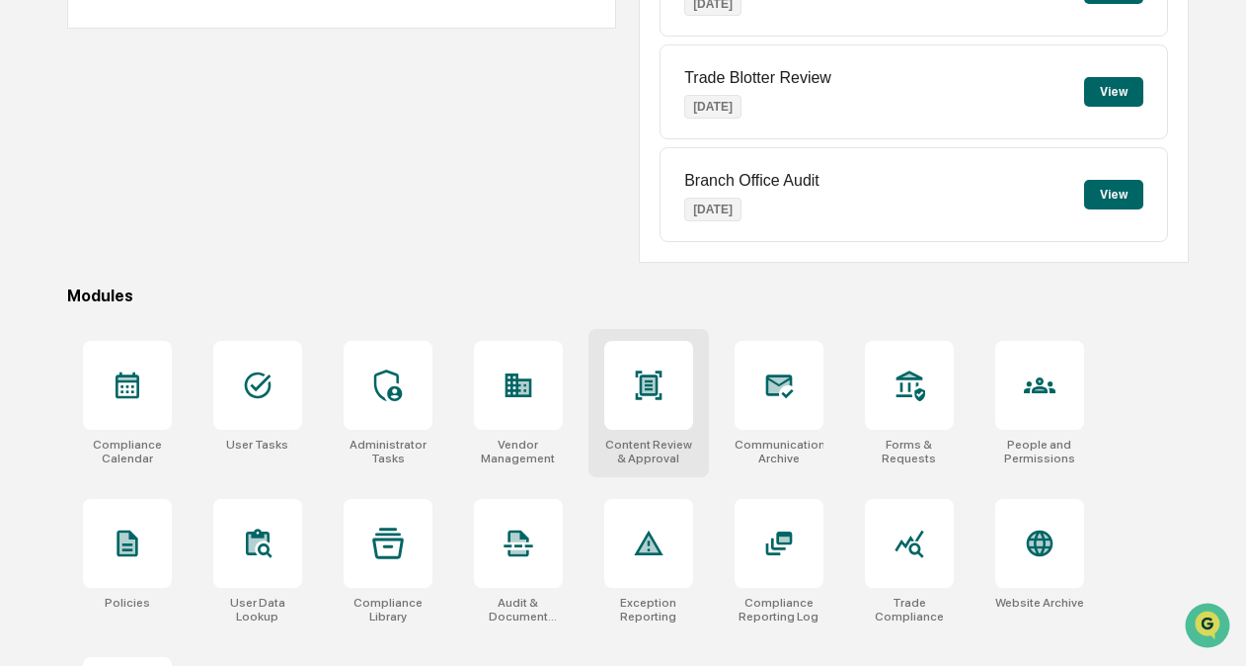
click at [620, 362] on div at bounding box center [648, 385] width 89 height 89
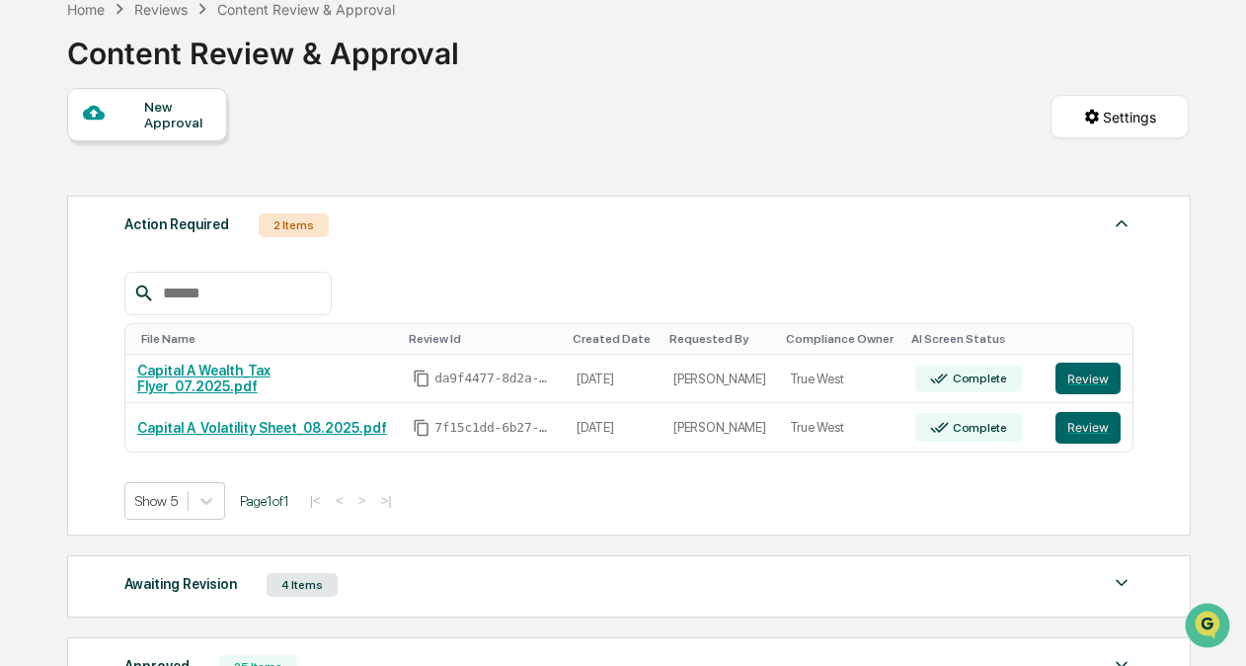
scroll to position [339, 0]
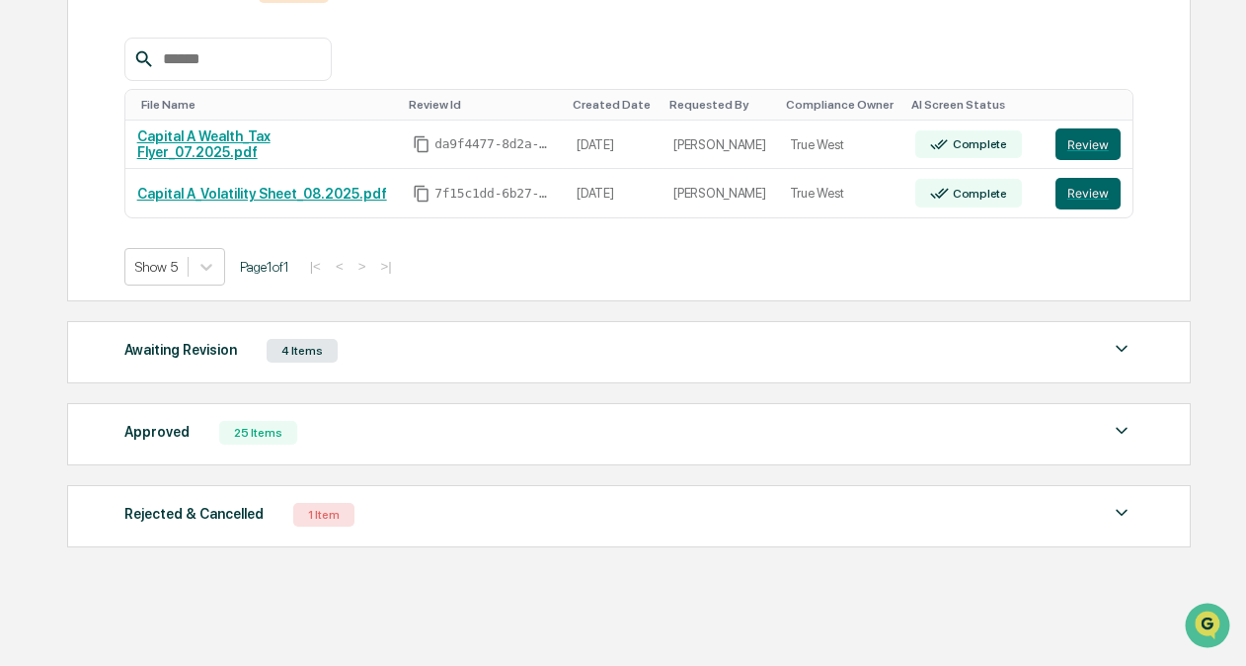
click at [391, 342] on div "Awaiting Revision 4 Items" at bounding box center [628, 351] width 1009 height 28
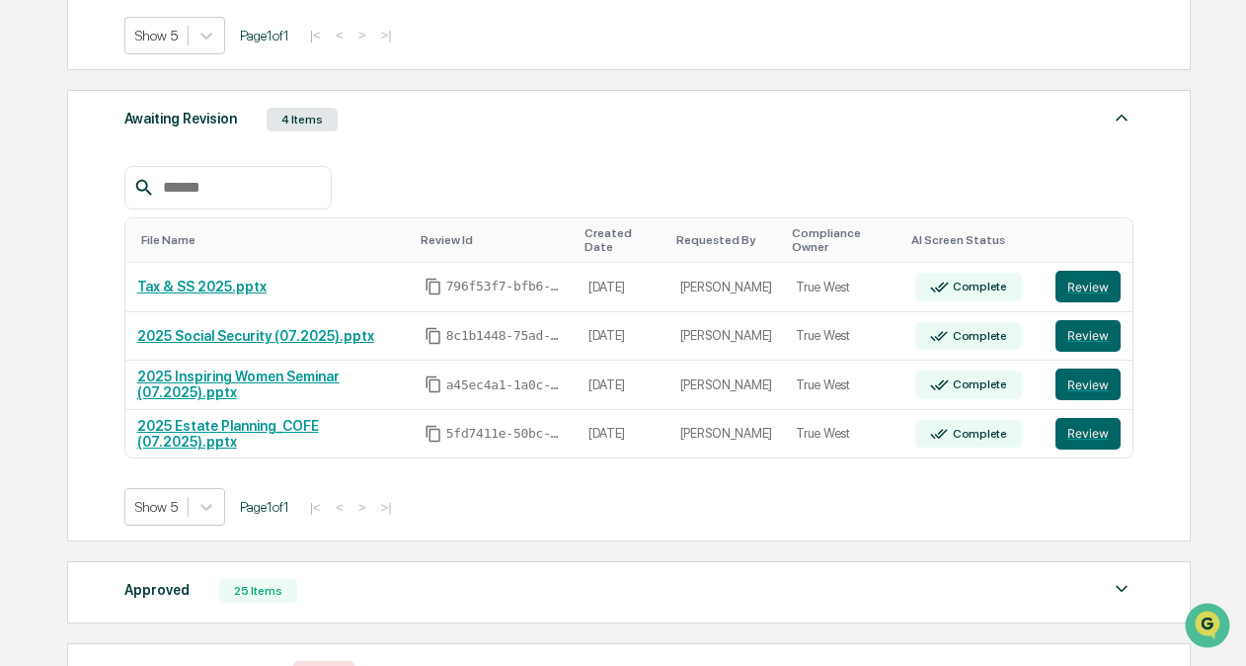
scroll to position [713, 0]
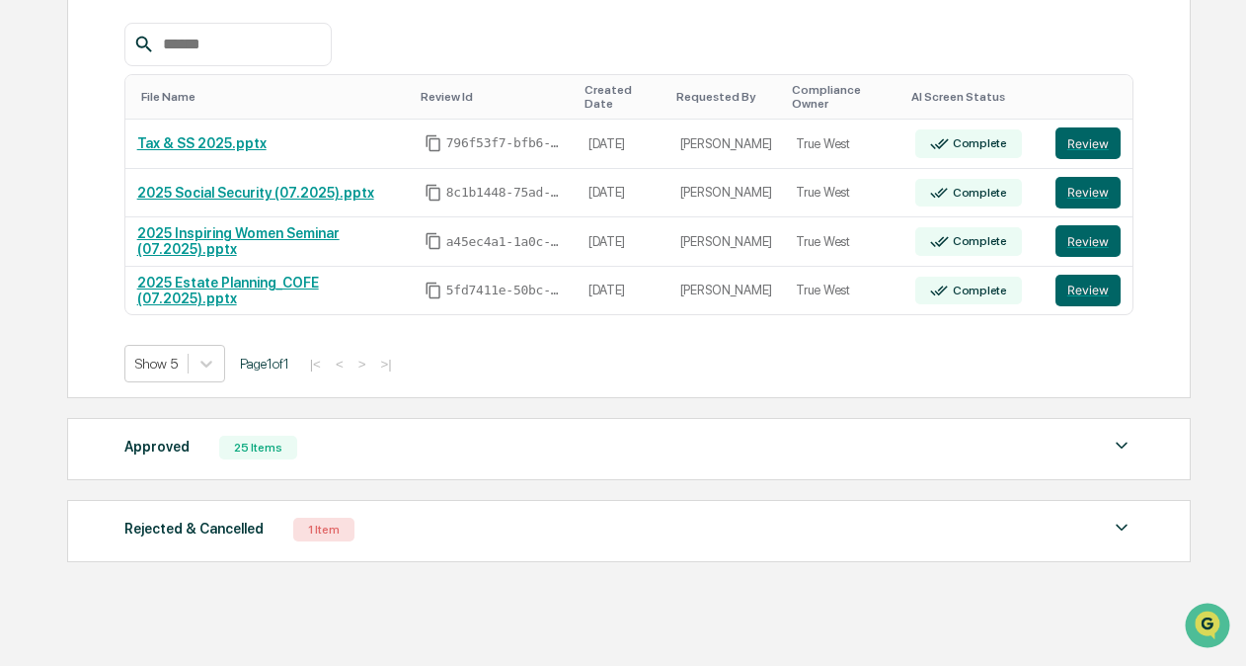
click at [439, 516] on div "Rejected & Cancelled 1 Item" at bounding box center [628, 530] width 1009 height 28
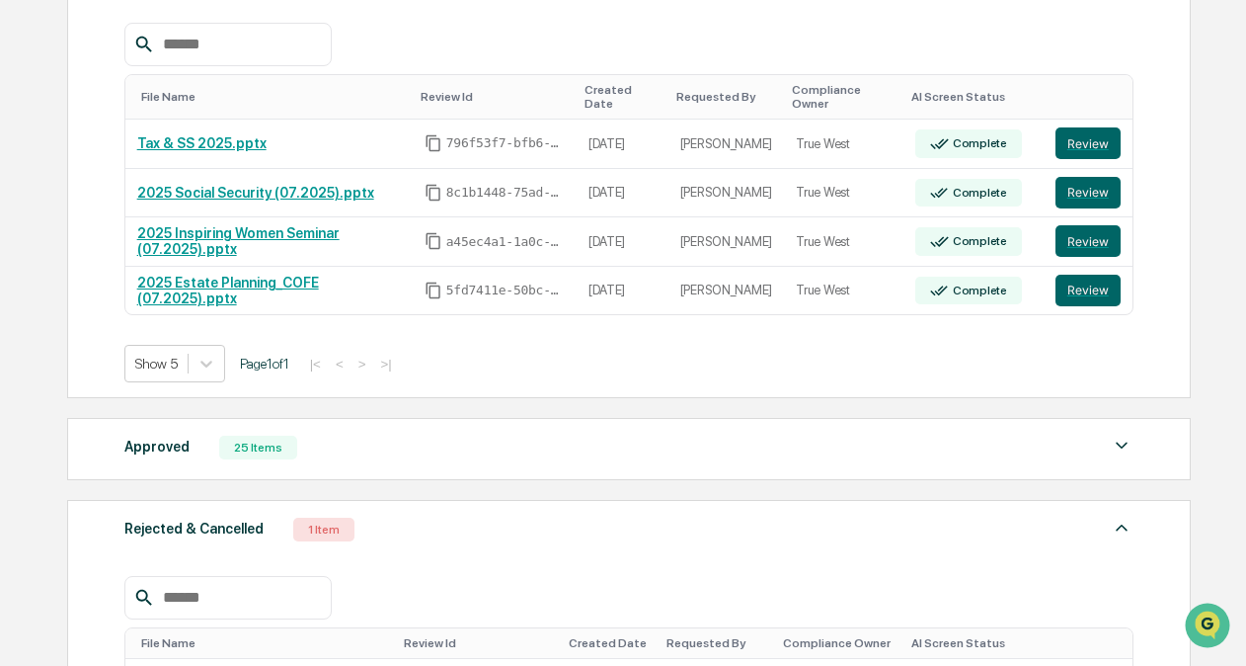
scroll to position [940, 0]
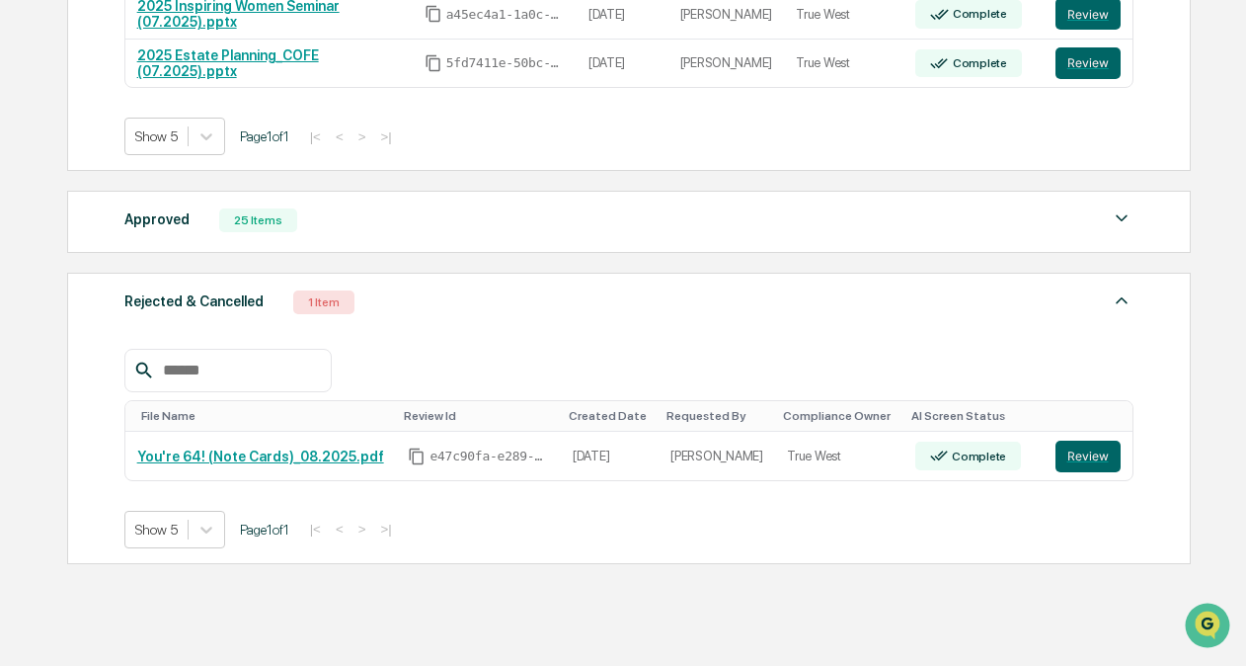
click at [634, 209] on div "Approved 25 Items" at bounding box center [628, 220] width 1009 height 28
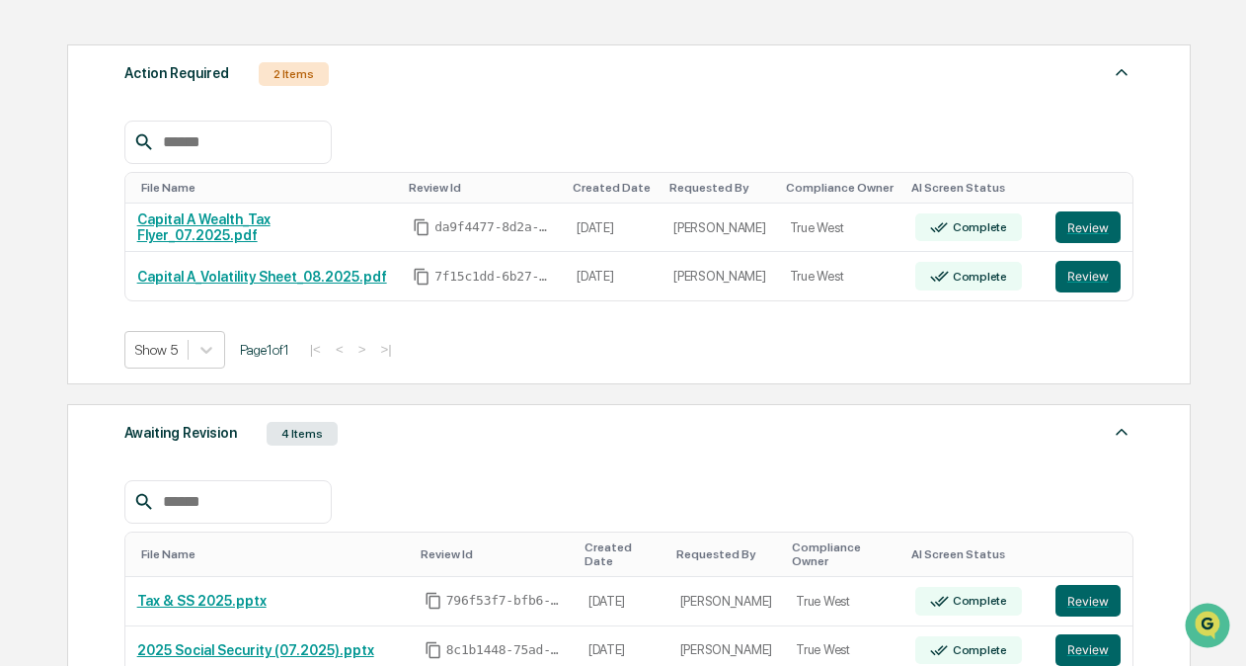
scroll to position [0, 0]
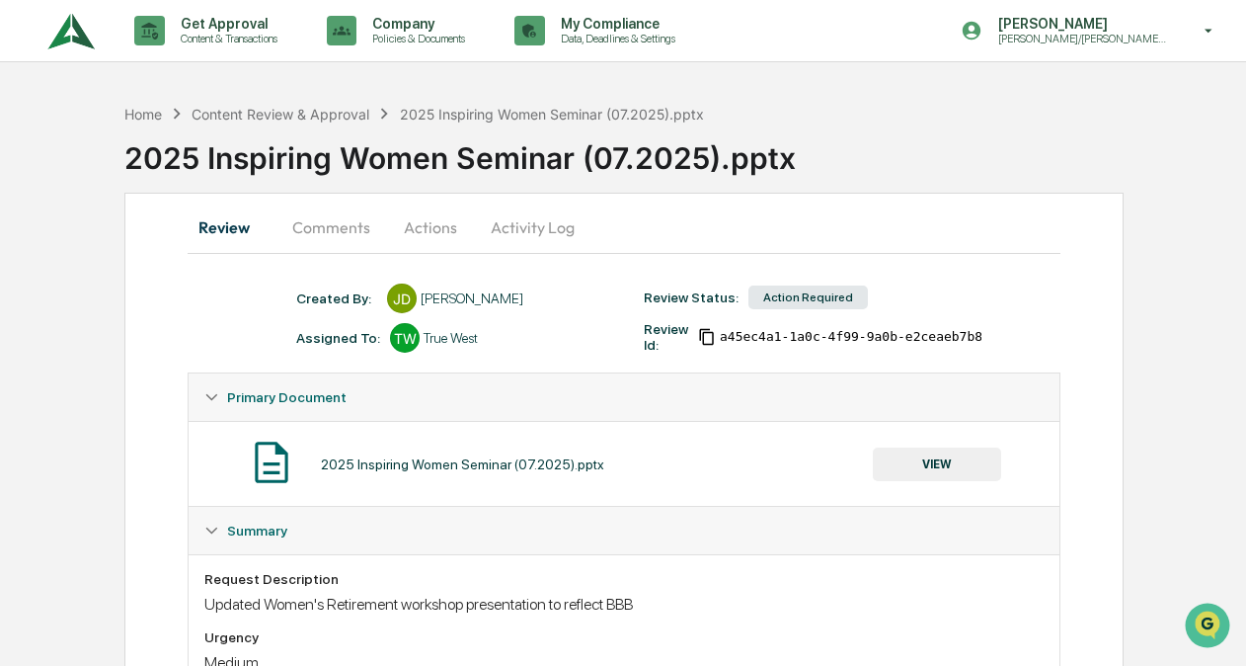
click at [337, 230] on button "Comments" at bounding box center [332, 226] width 110 height 47
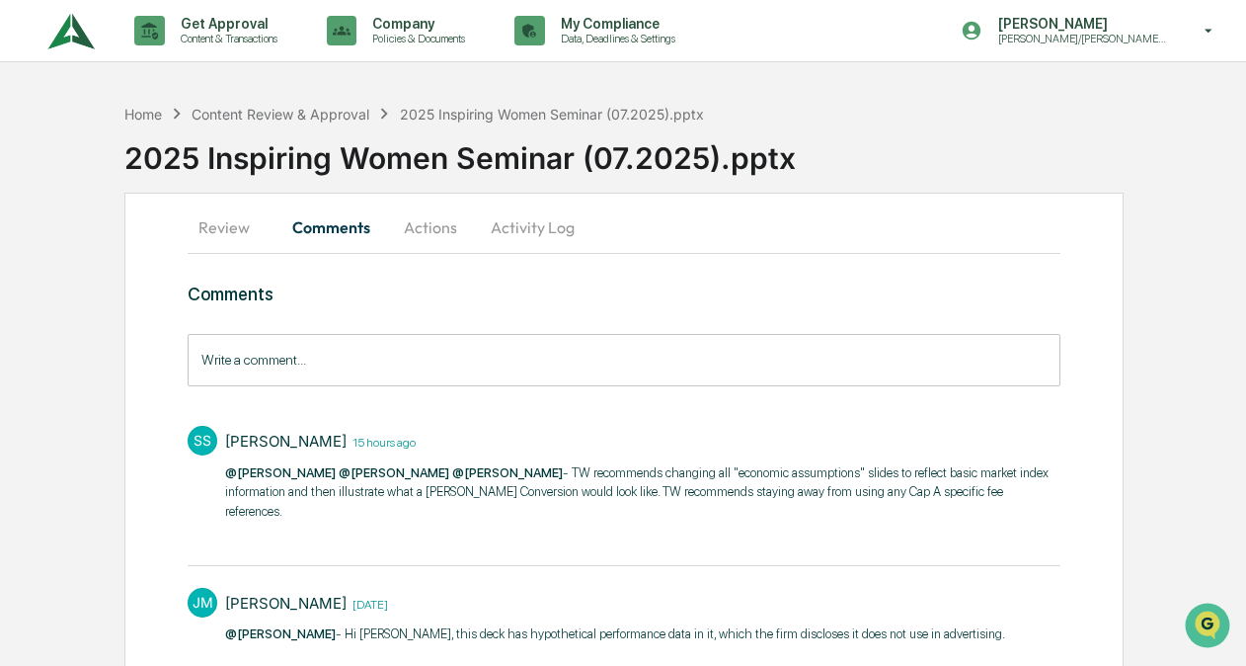
scroll to position [42, 0]
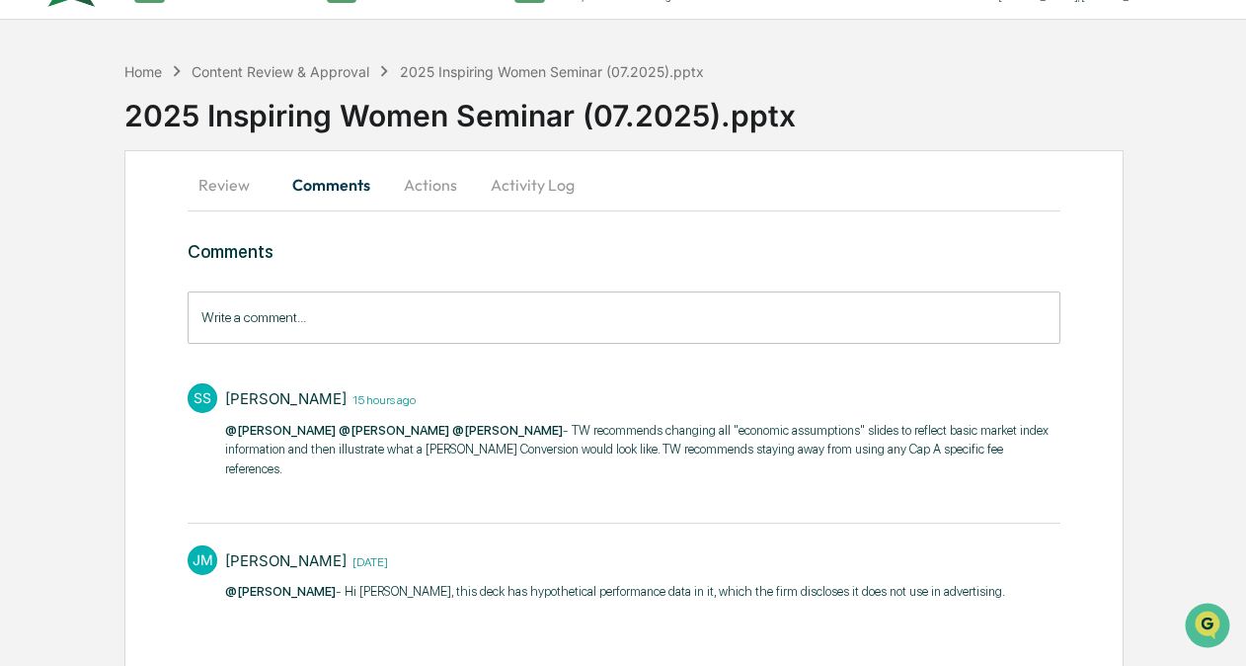
click at [508, 318] on input "Write a comment..." at bounding box center [624, 317] width 872 height 52
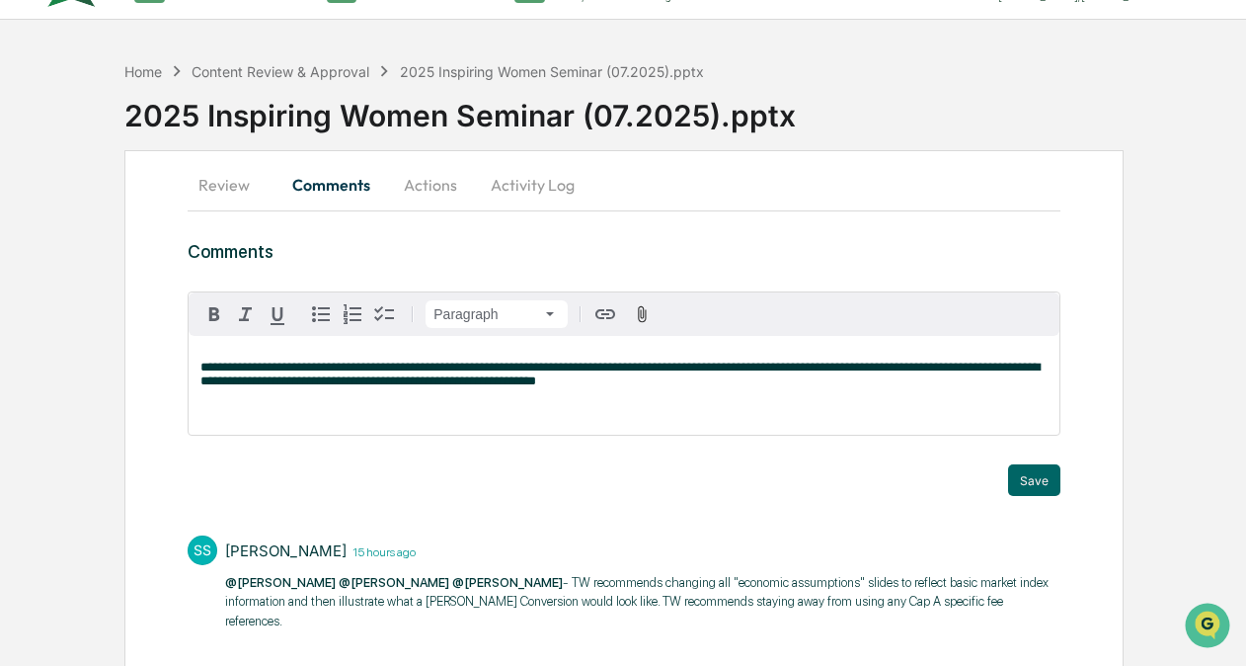
click at [697, 387] on p "**********" at bounding box center [623, 374] width 846 height 28
click at [1017, 484] on button "Save" at bounding box center [1034, 480] width 52 height 32
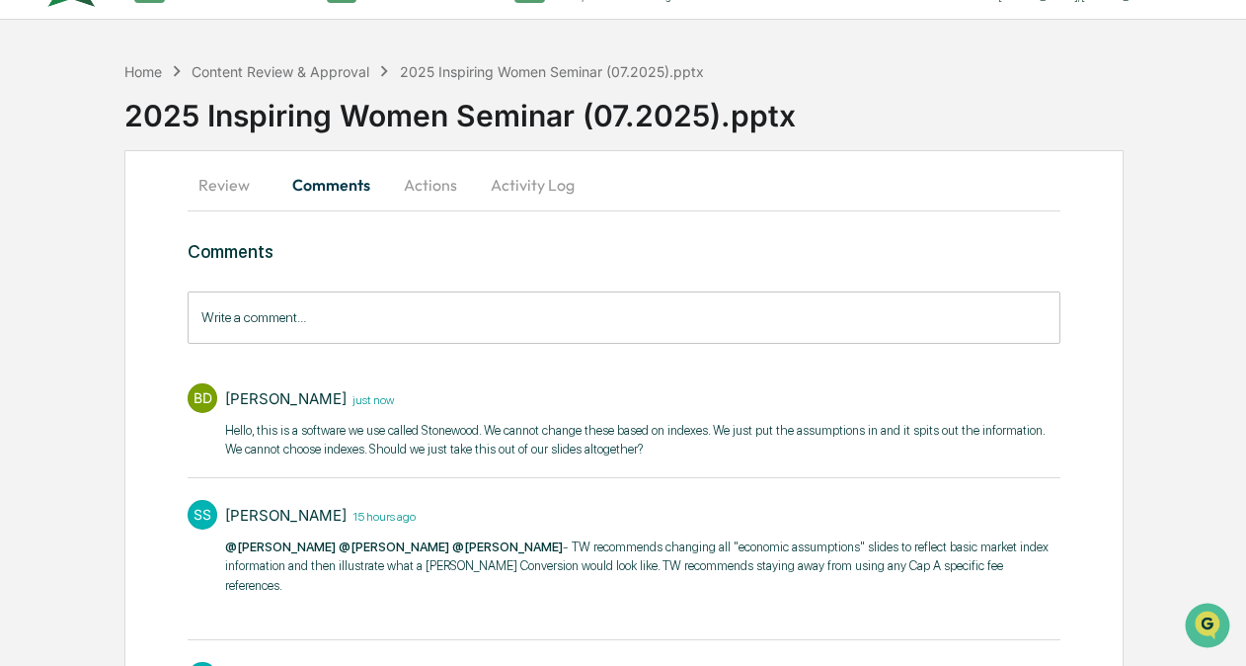
scroll to position [0, 0]
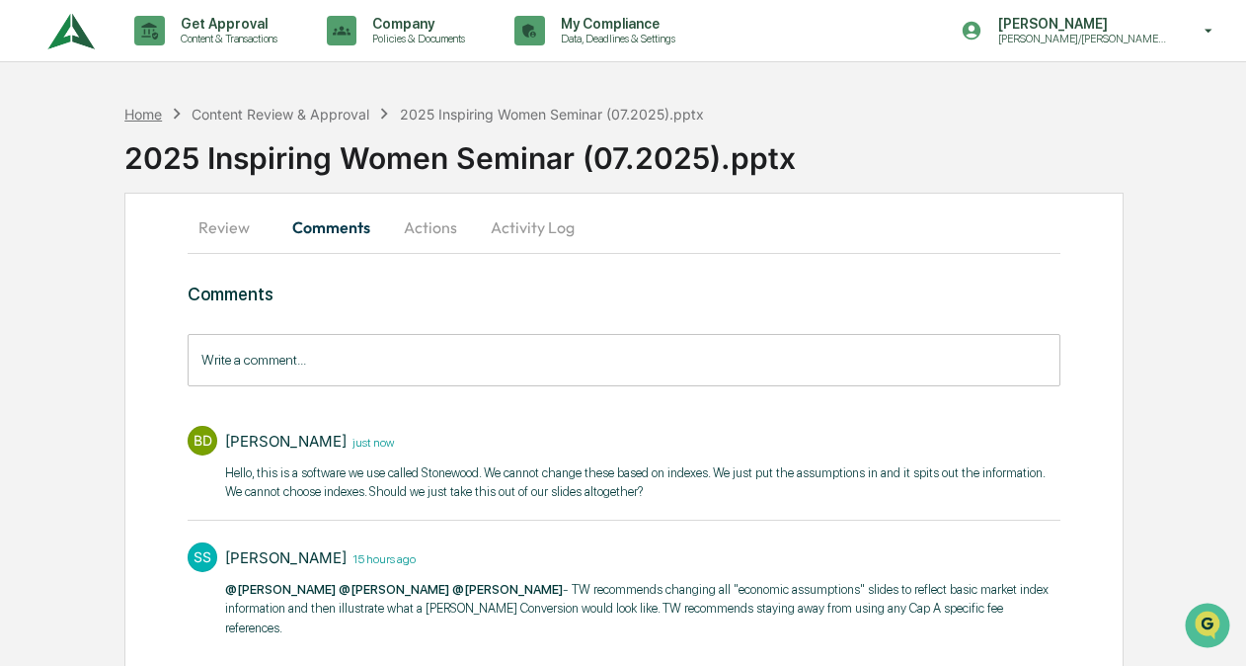
click at [148, 110] on div "Home" at bounding box center [143, 114] width 38 height 17
